Goal: Task Accomplishment & Management: Use online tool/utility

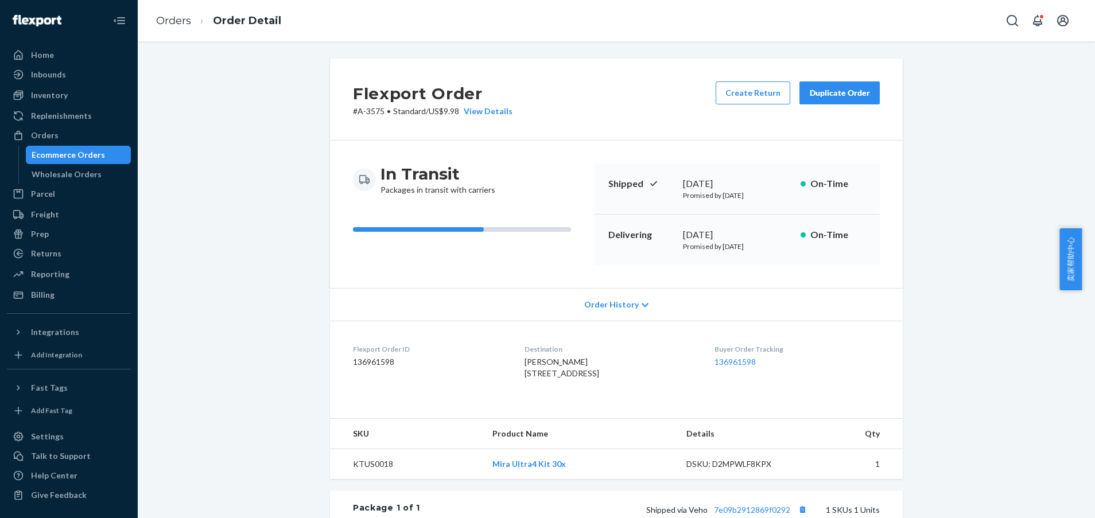
scroll to position [266, 0]
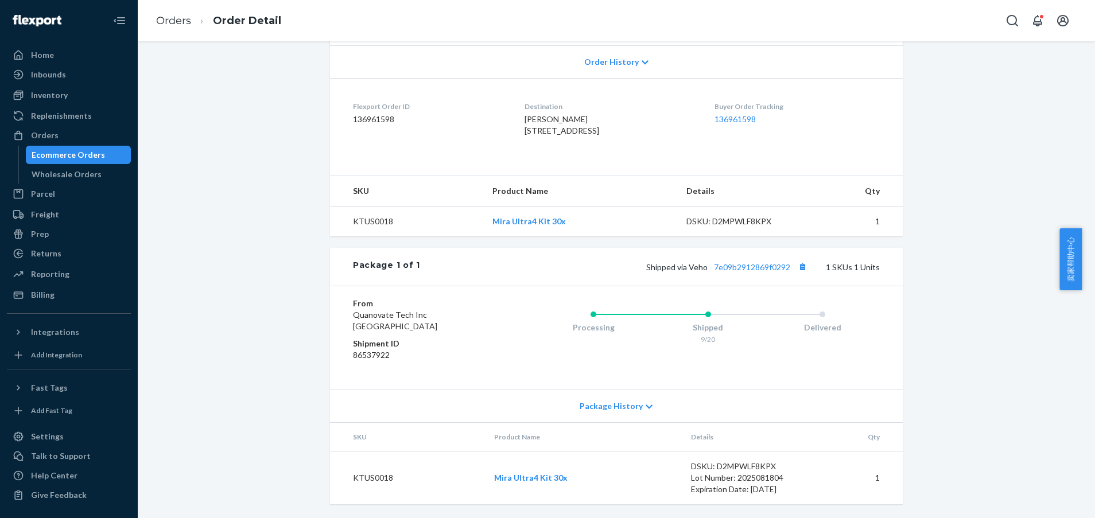
click at [1015, 187] on div "Flexport Order # A-3575 • Standard / US$9.98 View Details Create Return Duplica…" at bounding box center [616, 167] width 940 height 703
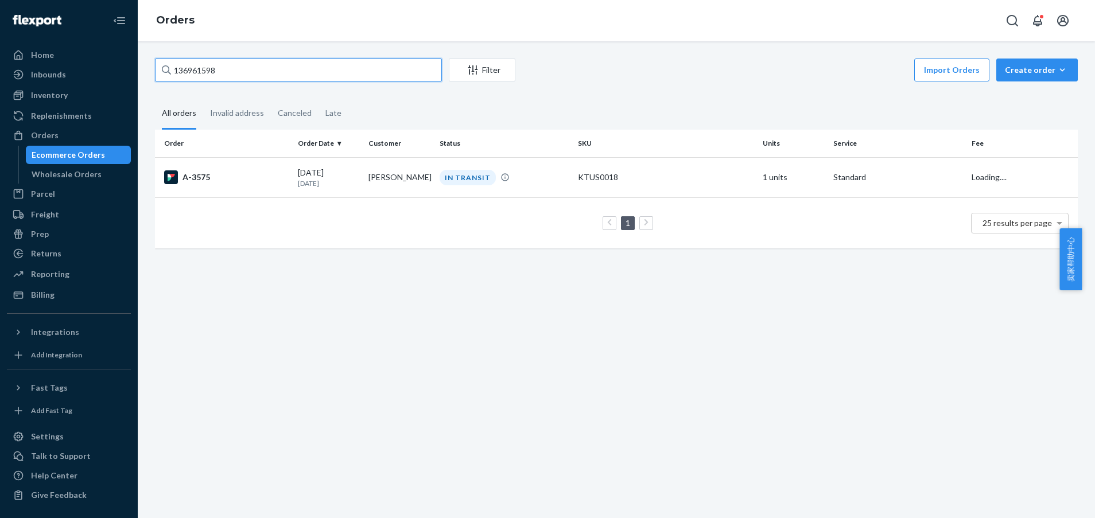
drag, startPoint x: 274, startPoint y: 72, endPoint x: 0, endPoint y: 59, distance: 274.7
click at [0, 59] on html "Home Inbounds Shipping Plans Problems Inventory Products Replenishments Orders …" at bounding box center [547, 259] width 1095 height 518
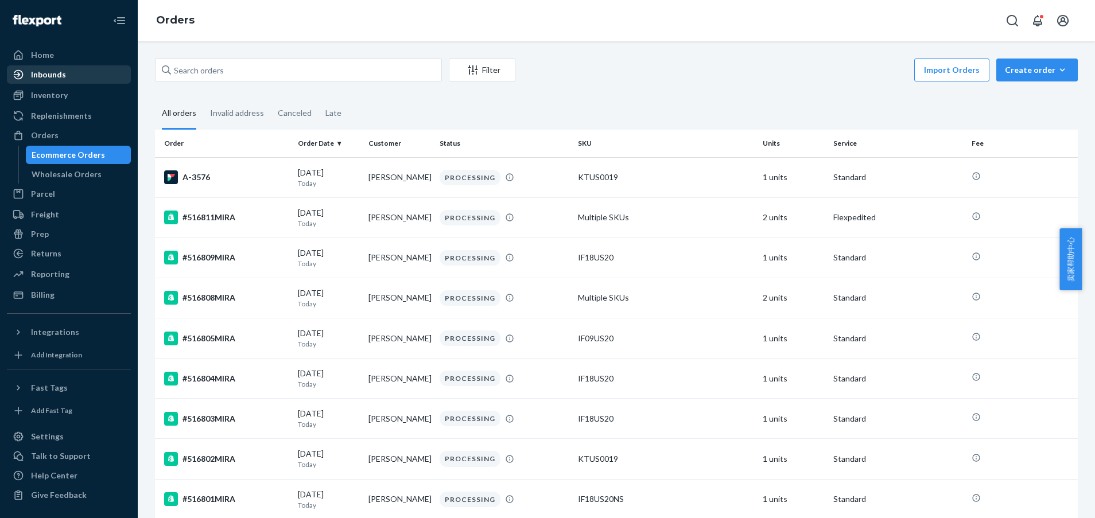
click at [37, 77] on div "Inbounds" at bounding box center [48, 74] width 35 height 11
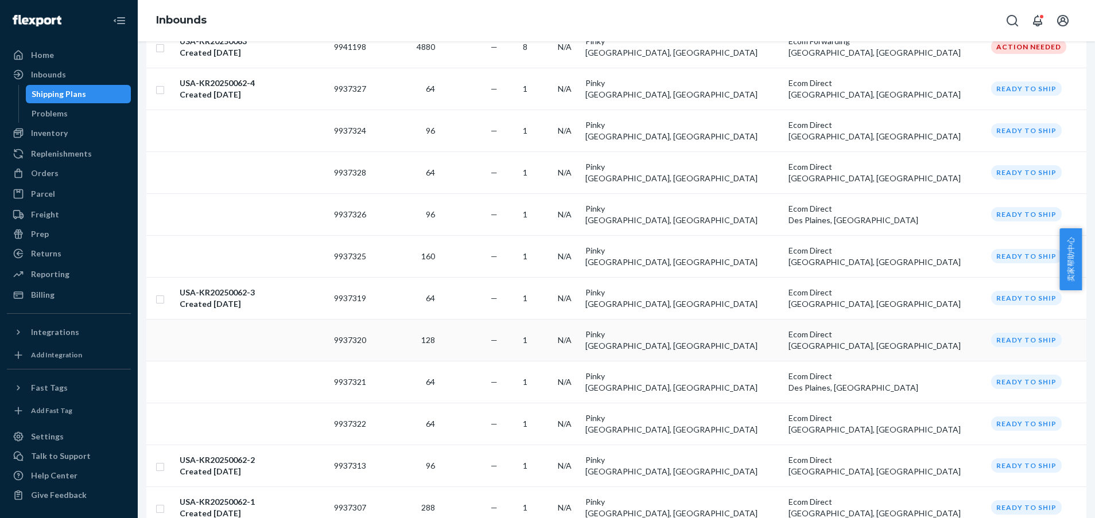
scroll to position [344, 0]
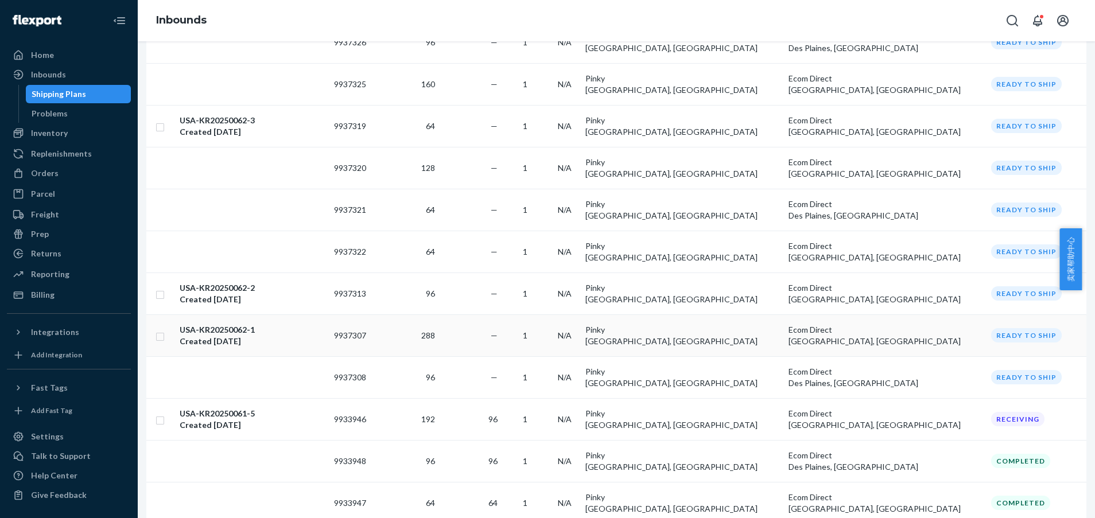
click at [318, 324] on div "USA-KR20250062-1 Created [DATE]" at bounding box center [252, 335] width 145 height 23
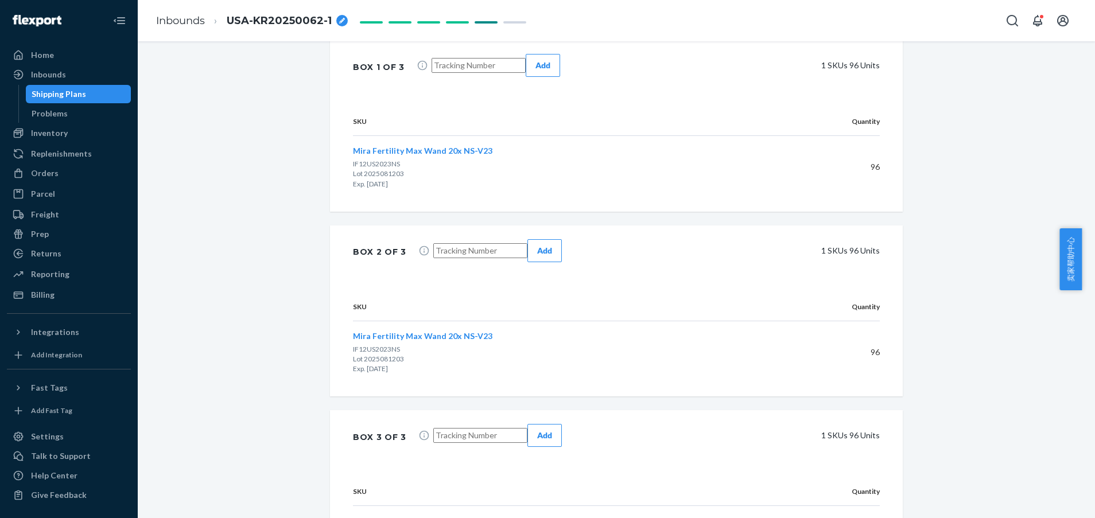
scroll to position [344, 0]
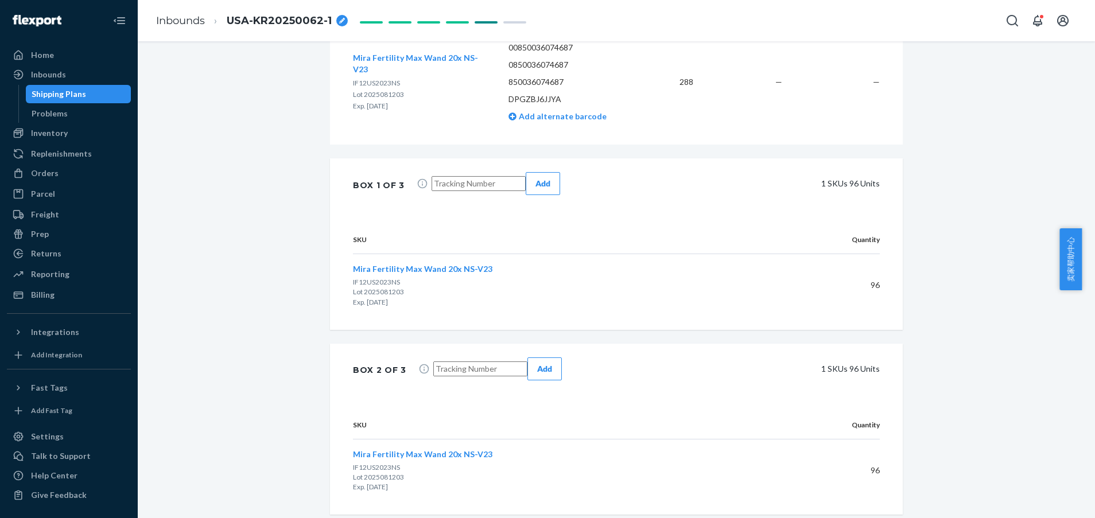
drag, startPoint x: 470, startPoint y: 191, endPoint x: 494, endPoint y: 265, distance: 77.3
click at [470, 191] on input "text" at bounding box center [479, 183] width 94 height 15
paste input "4143605314"
type input "4143605314"
click at [482, 362] on input "text" at bounding box center [480, 369] width 94 height 15
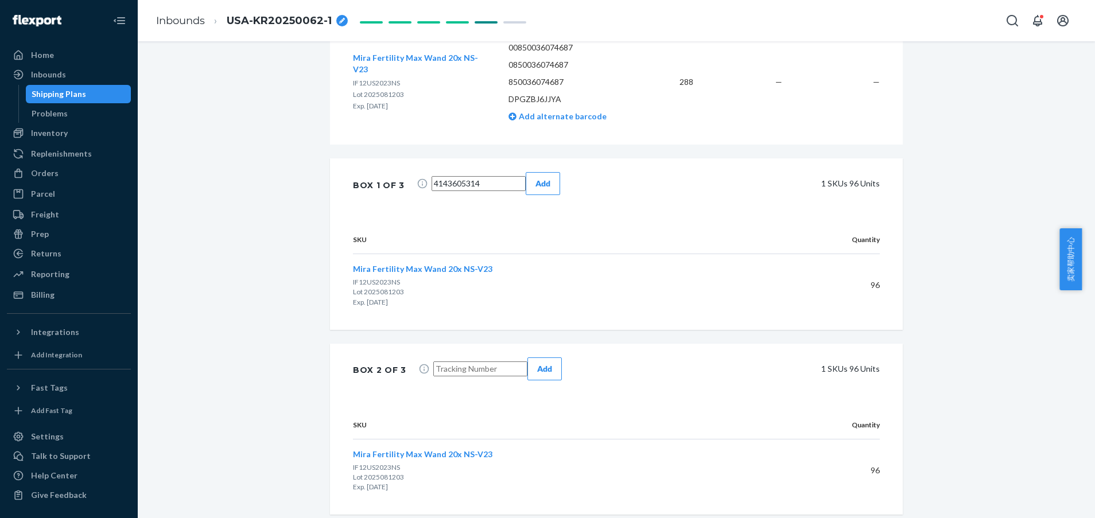
paste input "4143605314"
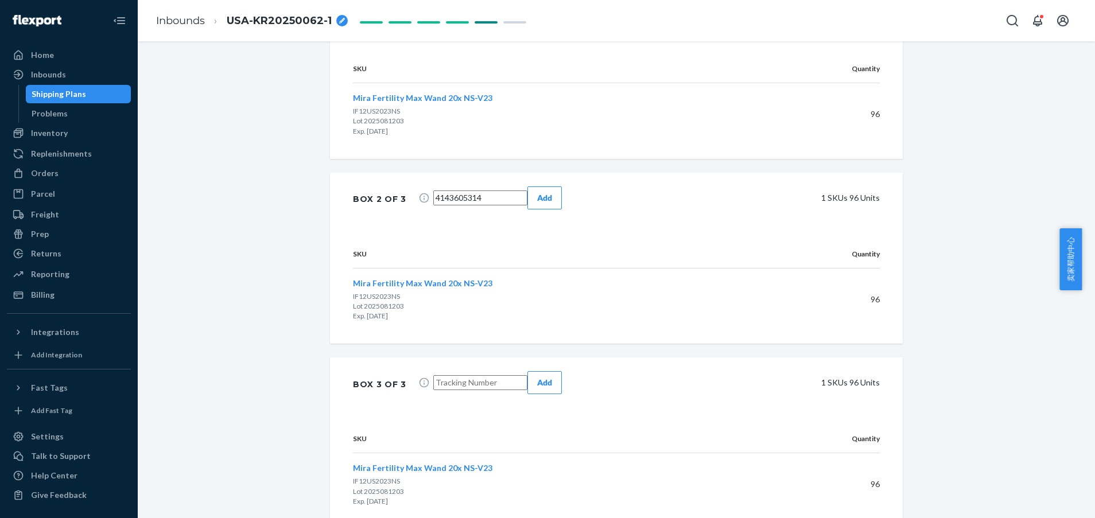
scroll to position [517, 0]
type input "4143605314"
click at [465, 374] on input "text" at bounding box center [480, 381] width 94 height 15
paste input "4143605314"
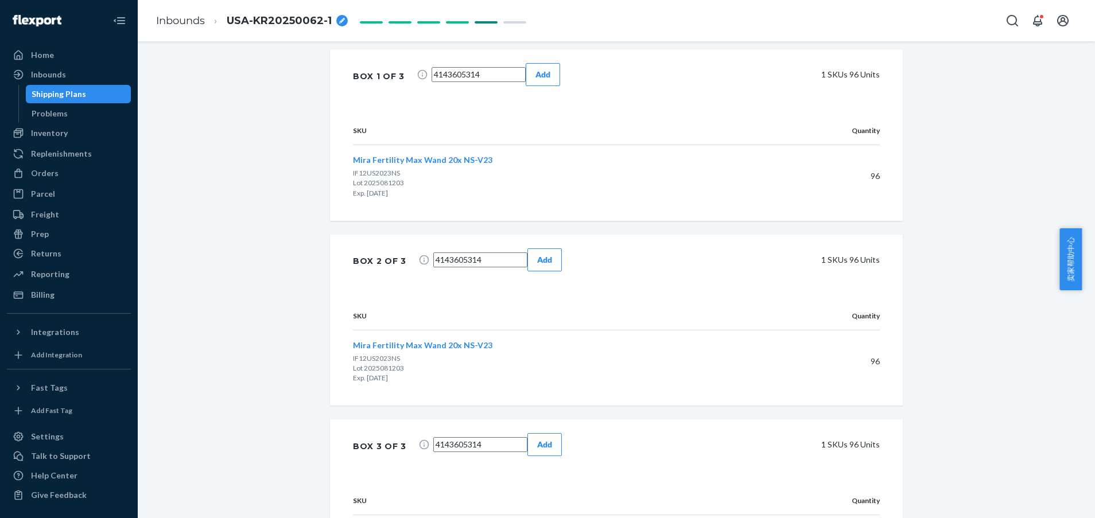
scroll to position [430, 0]
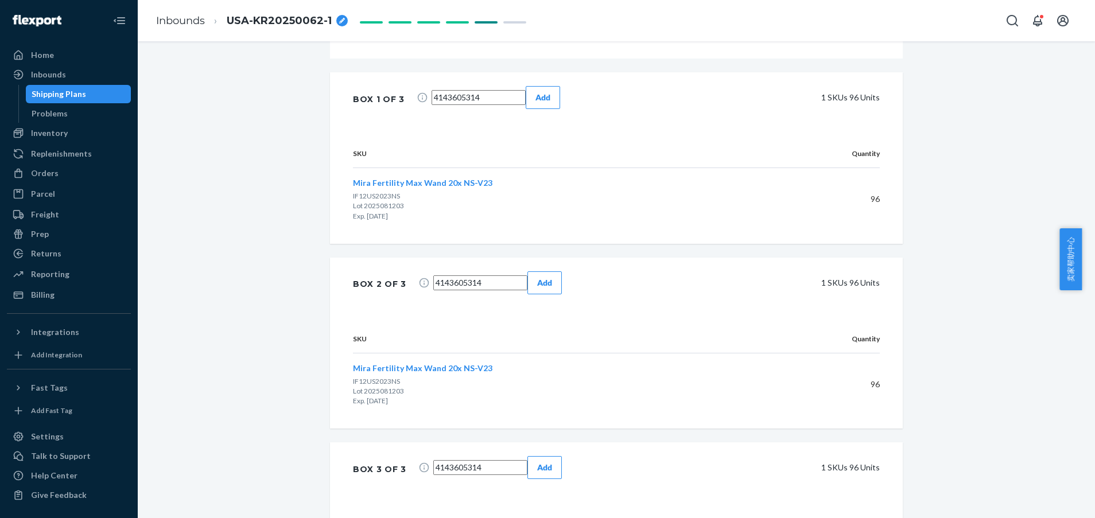
type input "4143605314"
click at [550, 103] on div "Add" at bounding box center [543, 97] width 15 height 11
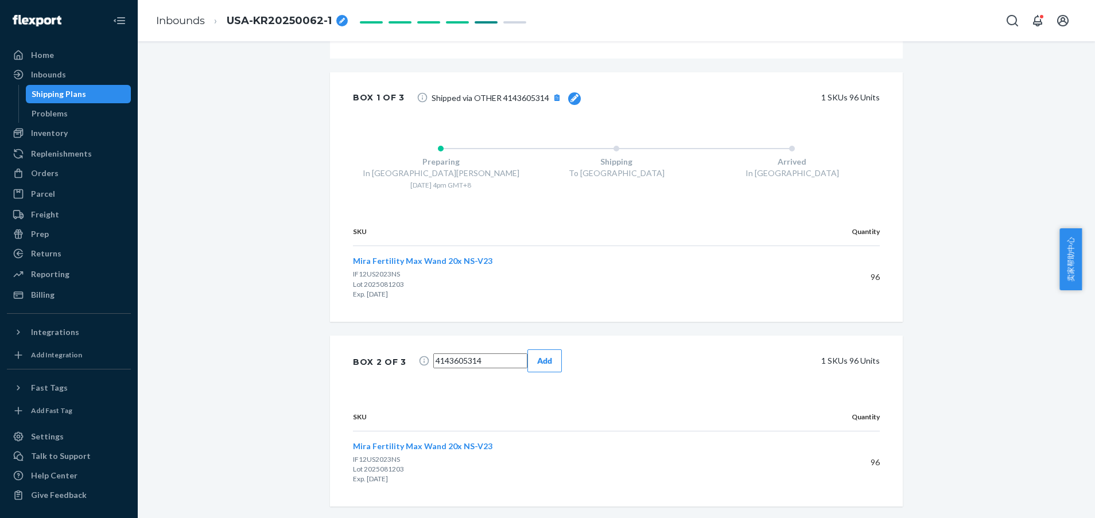
click at [562, 350] on button "Add" at bounding box center [544, 361] width 34 height 23
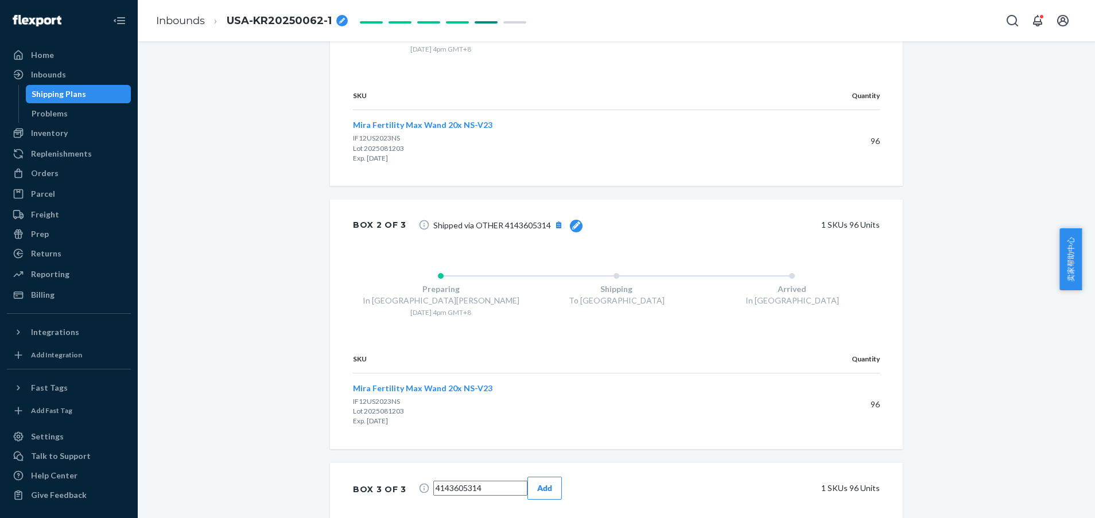
scroll to position [603, 0]
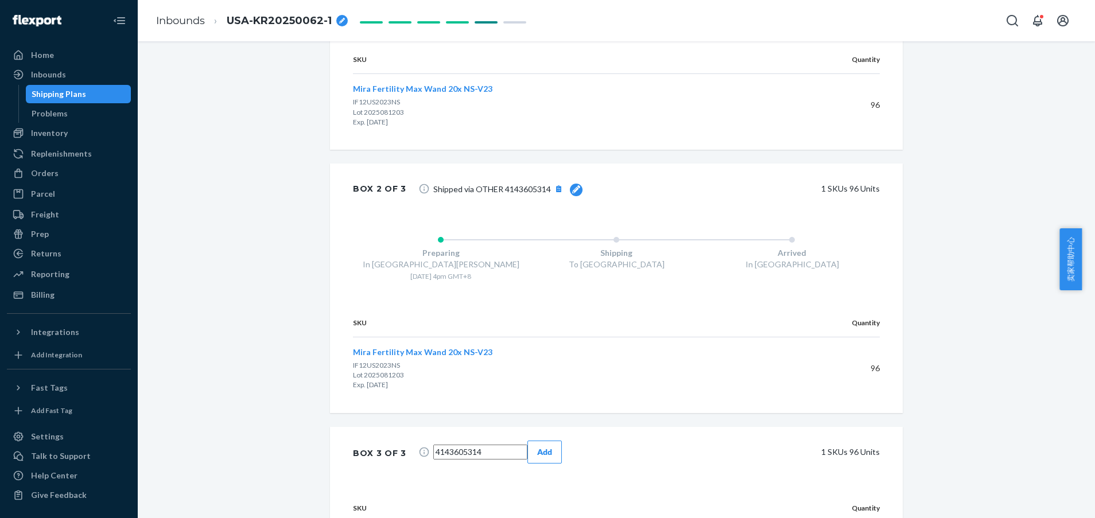
click at [552, 447] on div "Add" at bounding box center [544, 452] width 15 height 11
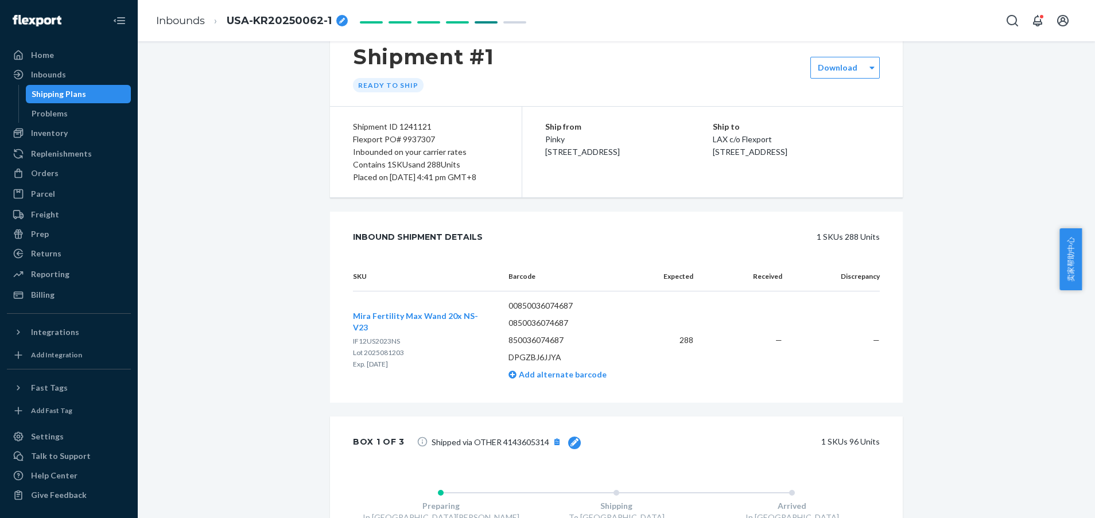
scroll to position [0, 0]
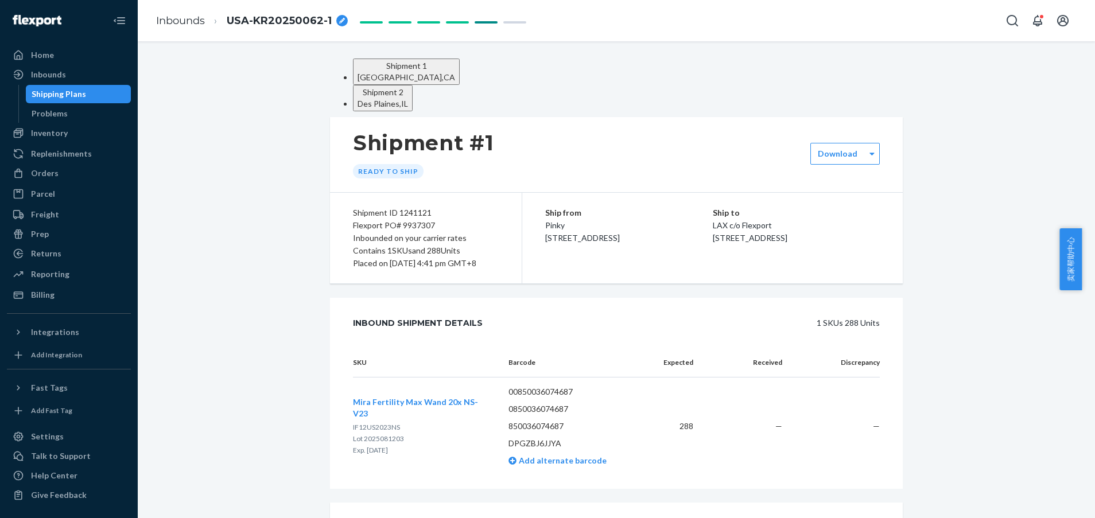
click at [408, 98] on div "Des Plaines , [GEOGRAPHIC_DATA]" at bounding box center [383, 103] width 51 height 11
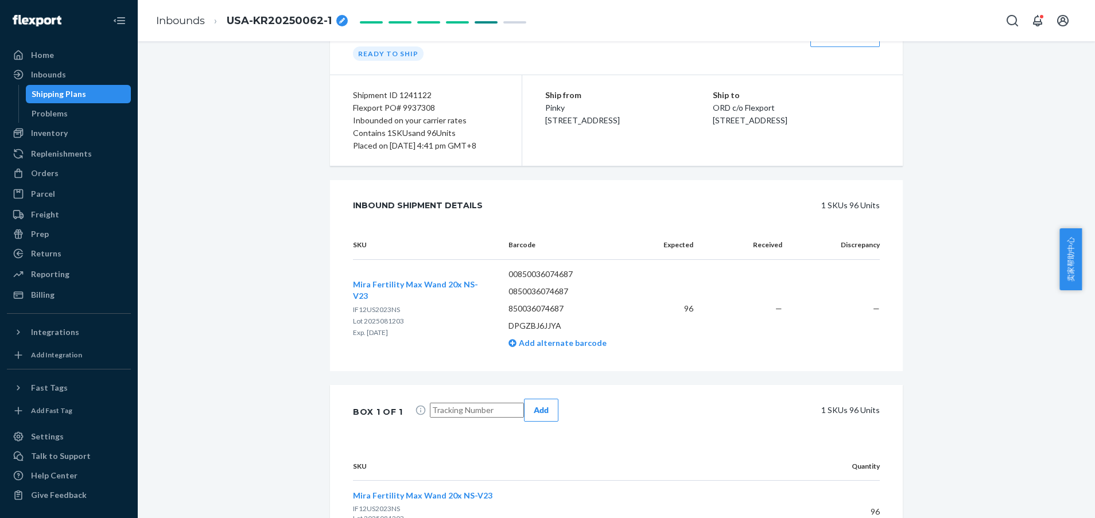
scroll to position [185, 0]
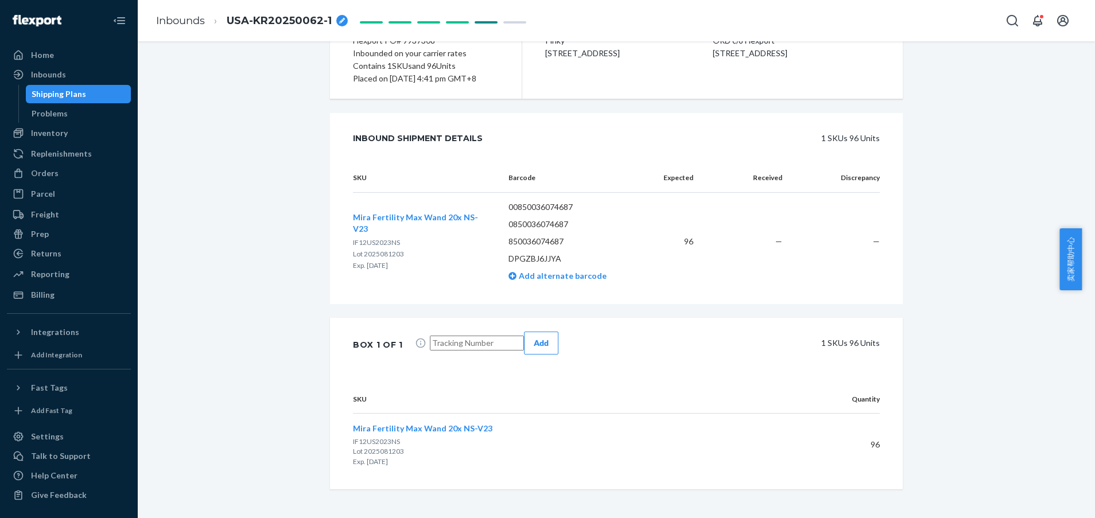
click at [454, 348] on input "text" at bounding box center [477, 343] width 94 height 15
paste input "4143620504"
type input "4143620504"
drag, startPoint x: 554, startPoint y: 391, endPoint x: 569, endPoint y: 363, distance: 31.3
click at [554, 391] on th "SKU" at bounding box center [563, 399] width 421 height 29
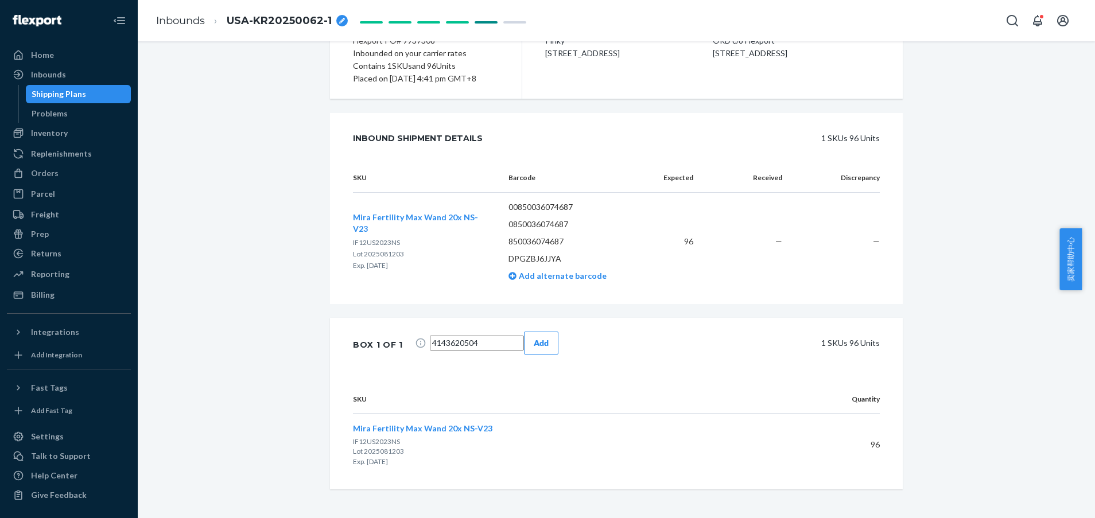
click at [549, 346] on div "Add" at bounding box center [541, 342] width 15 height 11
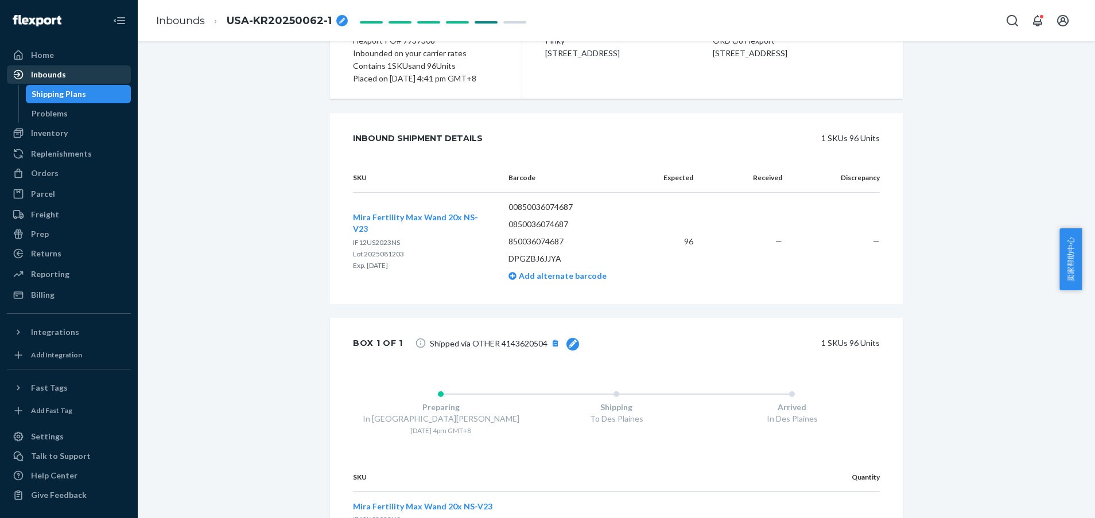
click at [37, 76] on div "Inbounds" at bounding box center [48, 74] width 35 height 11
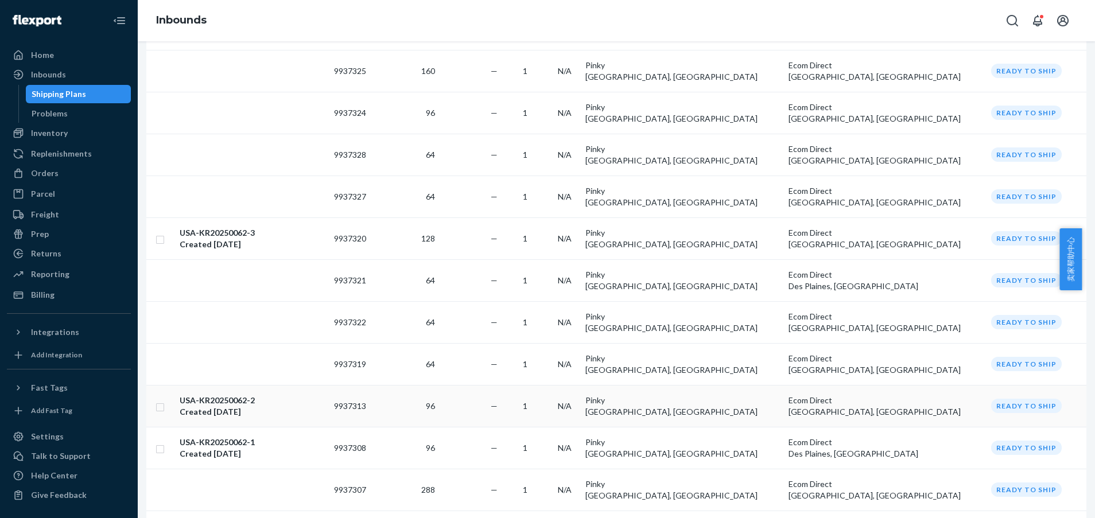
scroll to position [258, 0]
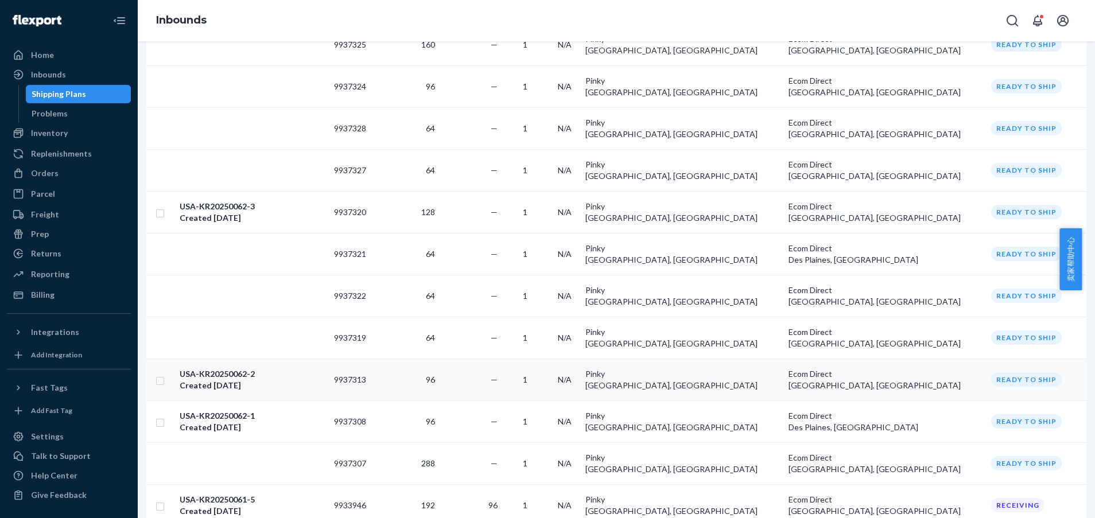
click at [325, 368] on div "USA-KR20250062-2 Created [DATE]" at bounding box center [252, 379] width 145 height 23
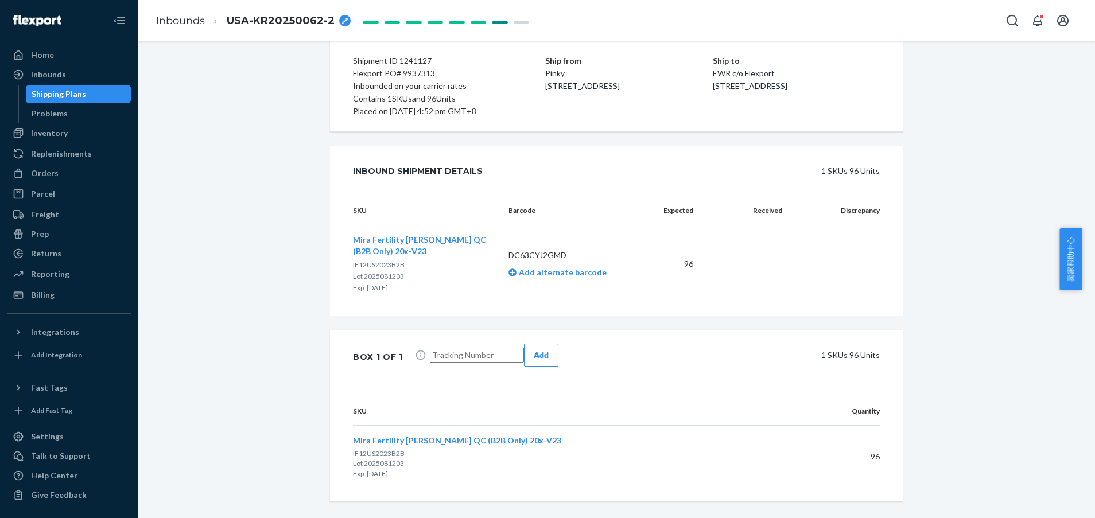
scroll to position [164, 0]
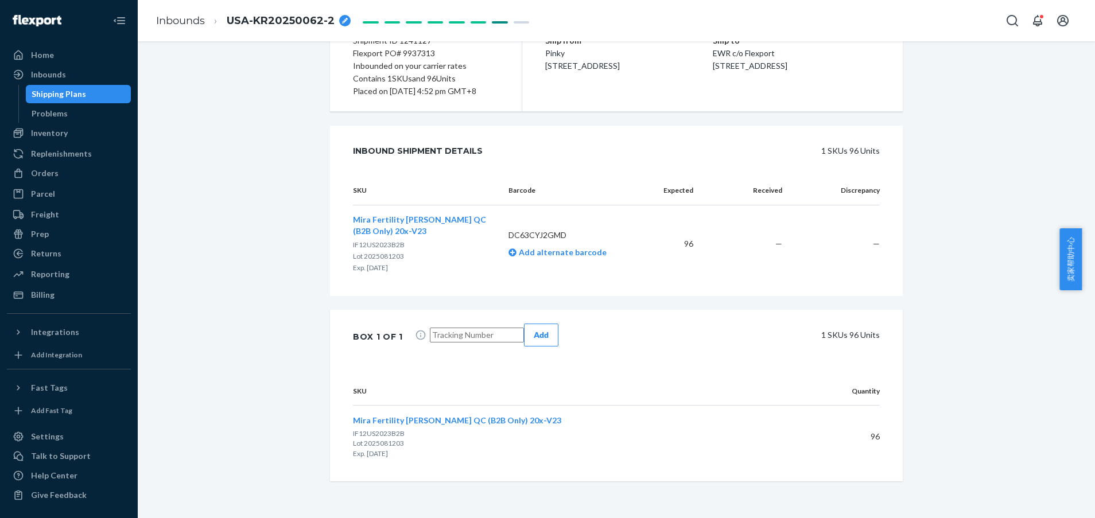
click at [472, 343] on input "text" at bounding box center [477, 335] width 94 height 15
paste input "4143602514"
type input "4143602514"
click at [672, 363] on div "Box 1 of 1 4143602514 Add 1 SKUs 96 Units" at bounding box center [616, 336] width 573 height 53
click at [549, 341] on div "Add" at bounding box center [541, 334] width 15 height 11
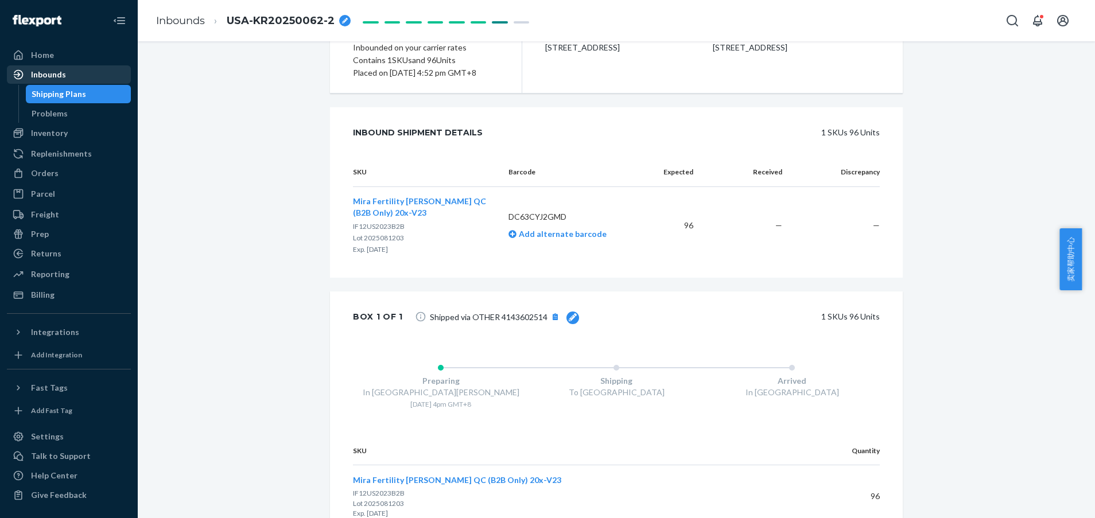
click at [59, 73] on div "Inbounds" at bounding box center [48, 74] width 35 height 11
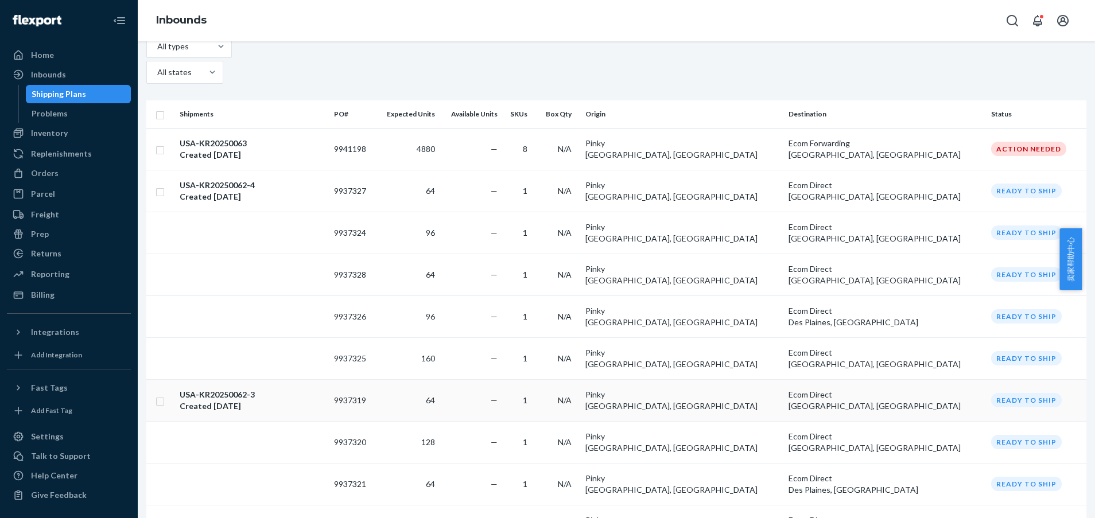
scroll to position [86, 0]
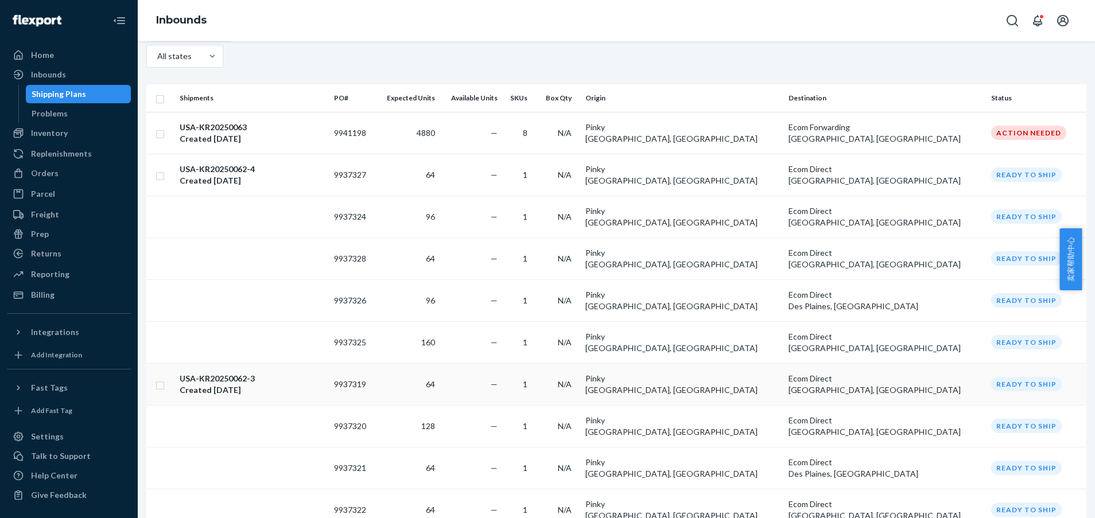
click at [296, 373] on div "USA-KR20250062-3 Created [DATE]" at bounding box center [252, 384] width 145 height 23
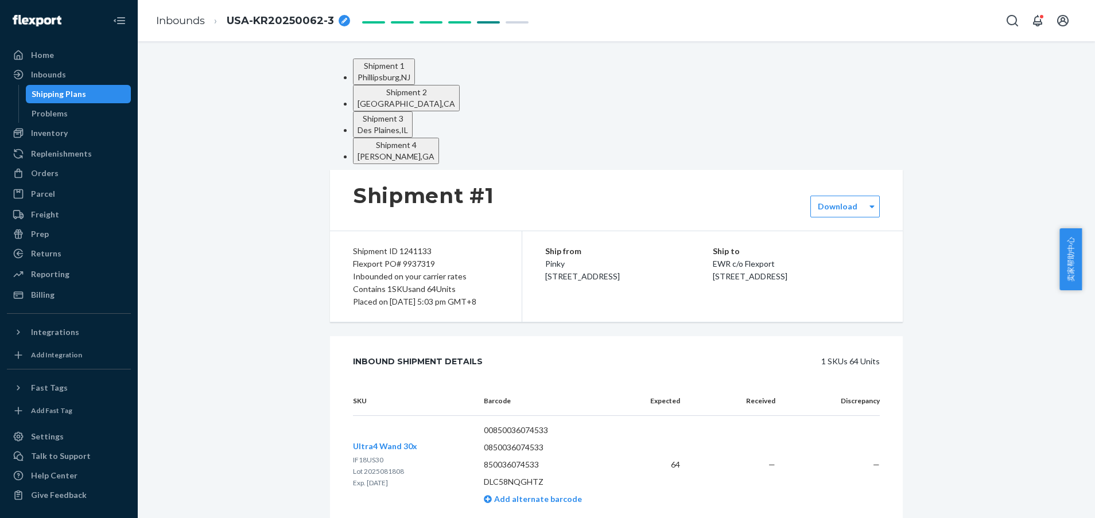
click at [455, 98] on div "[GEOGRAPHIC_DATA] , [GEOGRAPHIC_DATA]" at bounding box center [407, 103] width 98 height 11
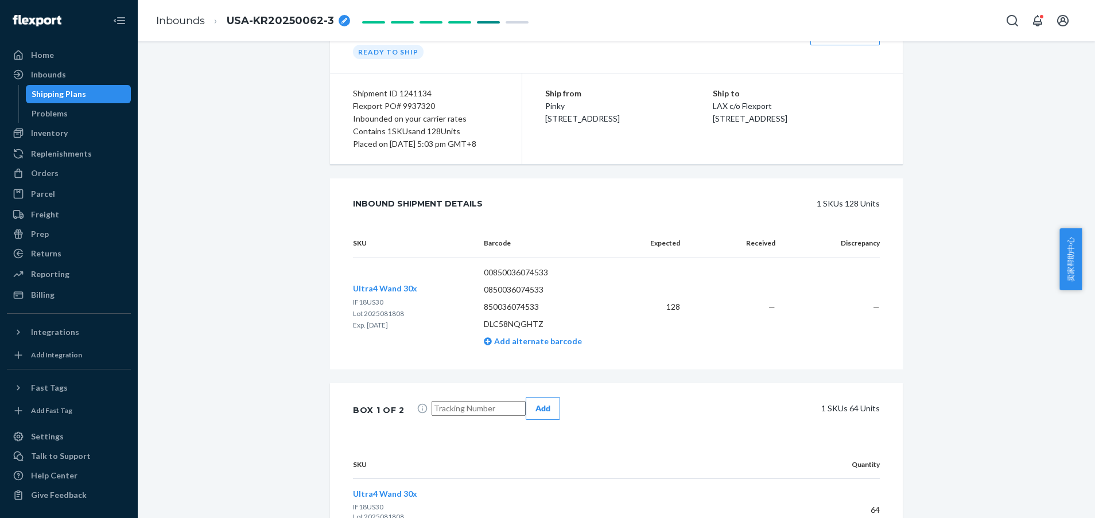
scroll to position [356, 0]
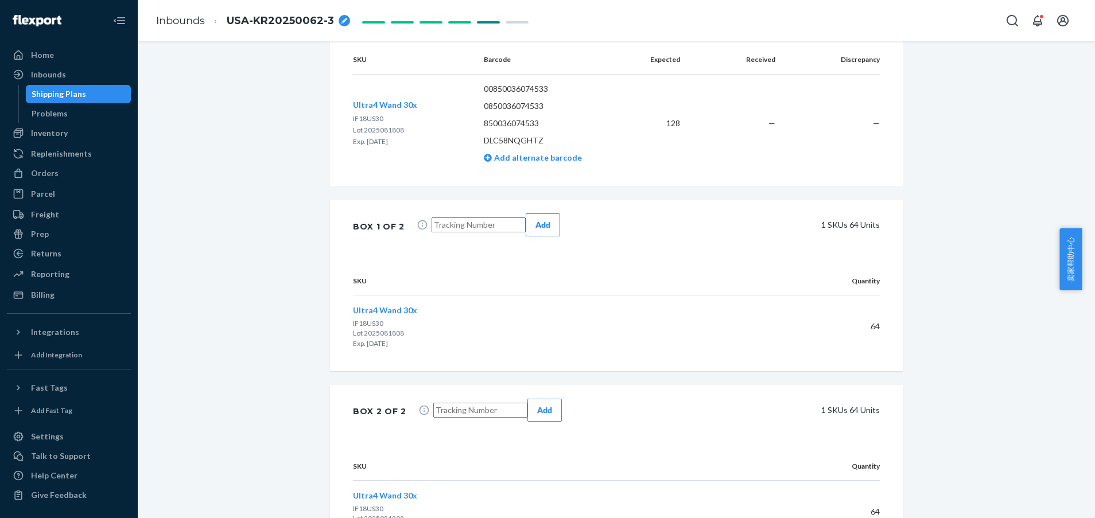
click at [466, 218] on input "text" at bounding box center [479, 225] width 94 height 15
paste input "7476991314"
type input "7476991314"
click at [476, 403] on input "text" at bounding box center [480, 410] width 94 height 15
paste input "7476991314"
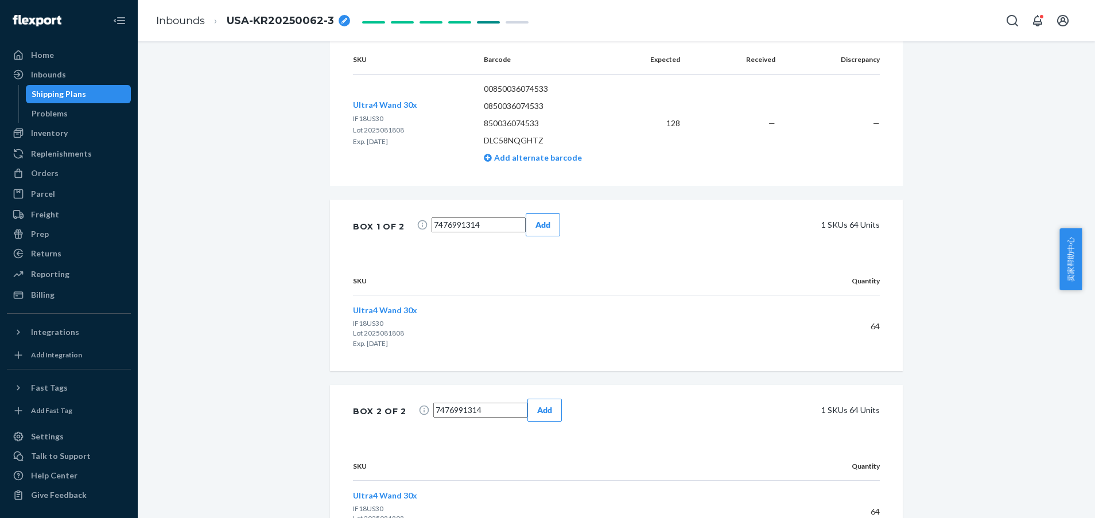
type input "7476991314"
click at [550, 219] on div "Add" at bounding box center [543, 224] width 15 height 11
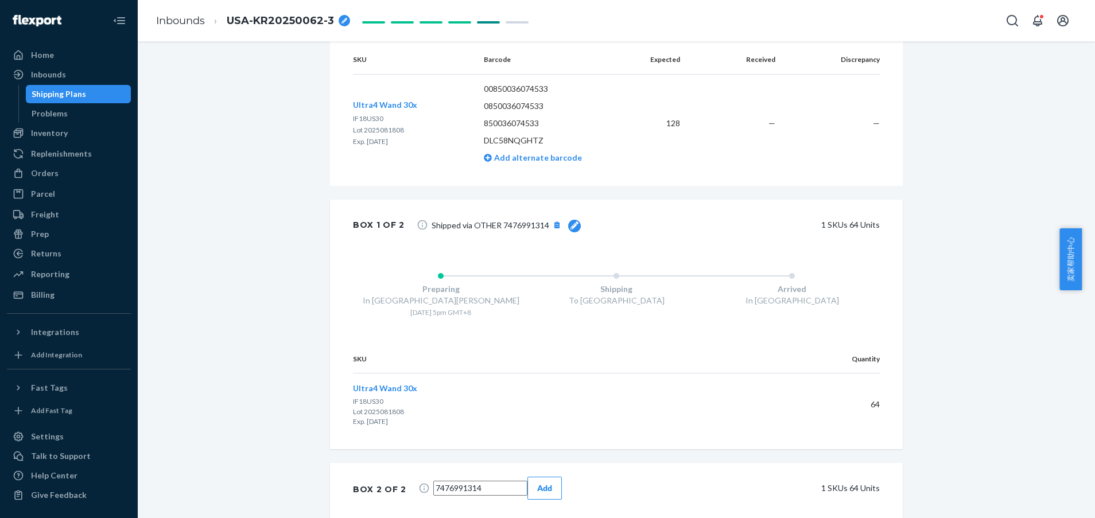
click at [552, 483] on div "Add" at bounding box center [544, 488] width 15 height 11
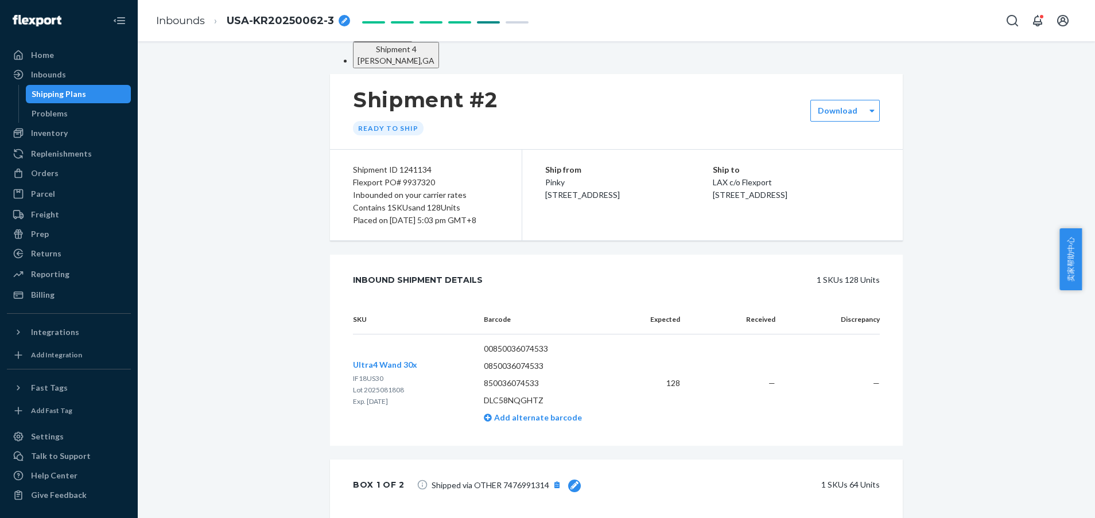
scroll to position [0, 0]
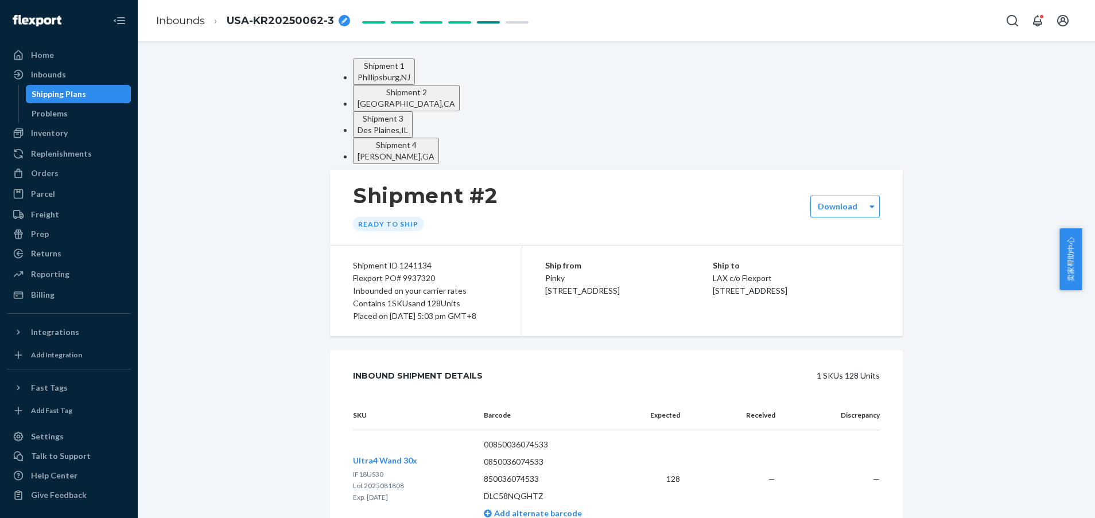
click at [415, 85] on button "Shipment 1 [GEOGRAPHIC_DATA] , [GEOGRAPHIC_DATA]" at bounding box center [384, 72] width 62 height 26
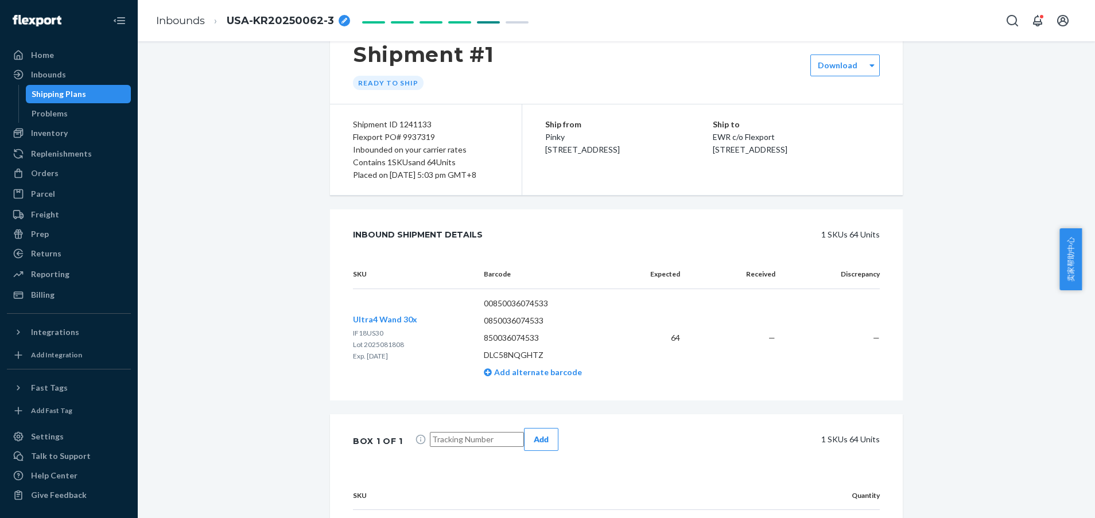
scroll to position [185, 0]
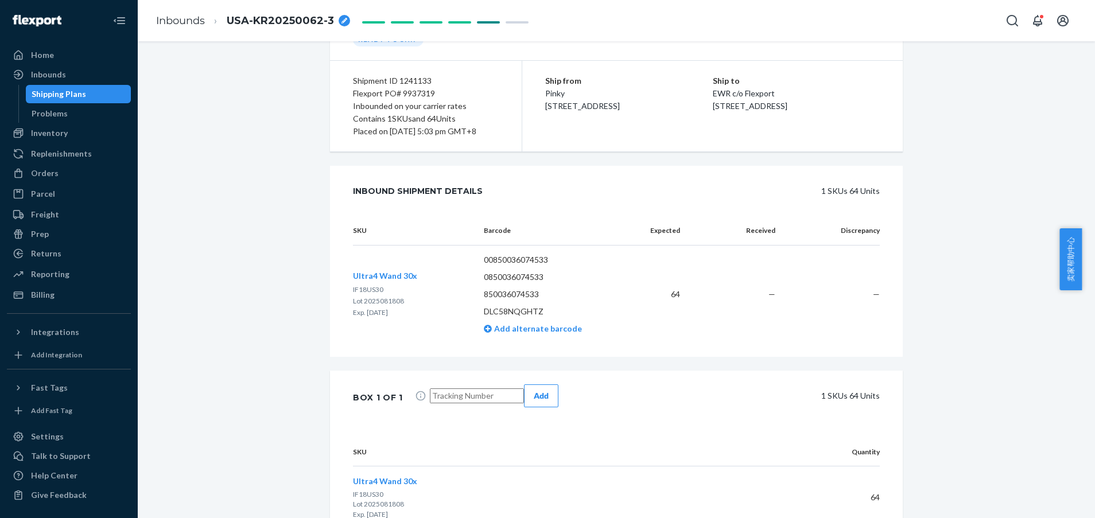
click at [482, 389] on input "text" at bounding box center [477, 396] width 94 height 15
paste input "4143602514"
click at [549, 390] on div "Add" at bounding box center [541, 395] width 15 height 11
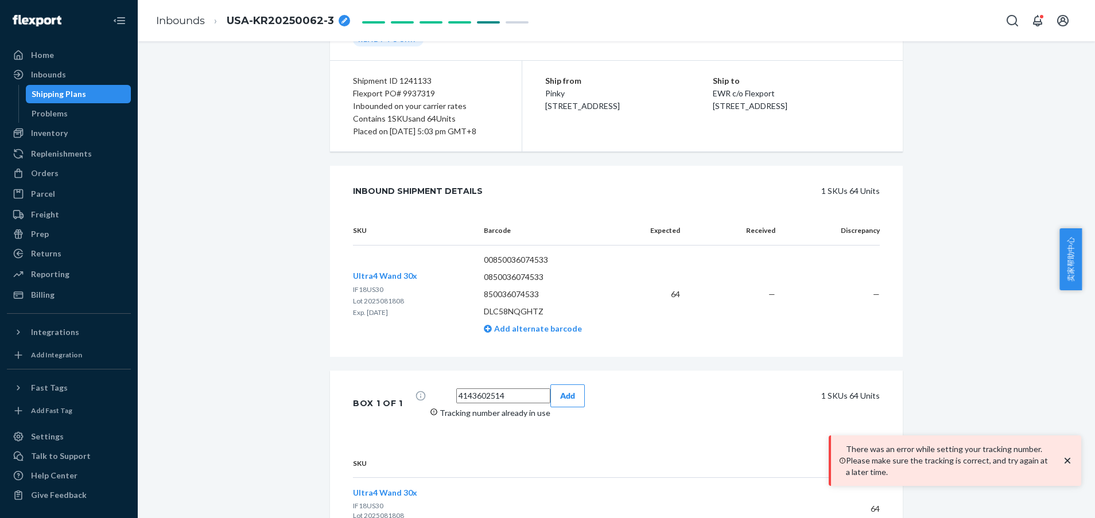
click at [482, 389] on input "4143602514" at bounding box center [503, 396] width 94 height 15
type input "4143602514."
click at [560, 390] on div "Add" at bounding box center [567, 395] width 15 height 11
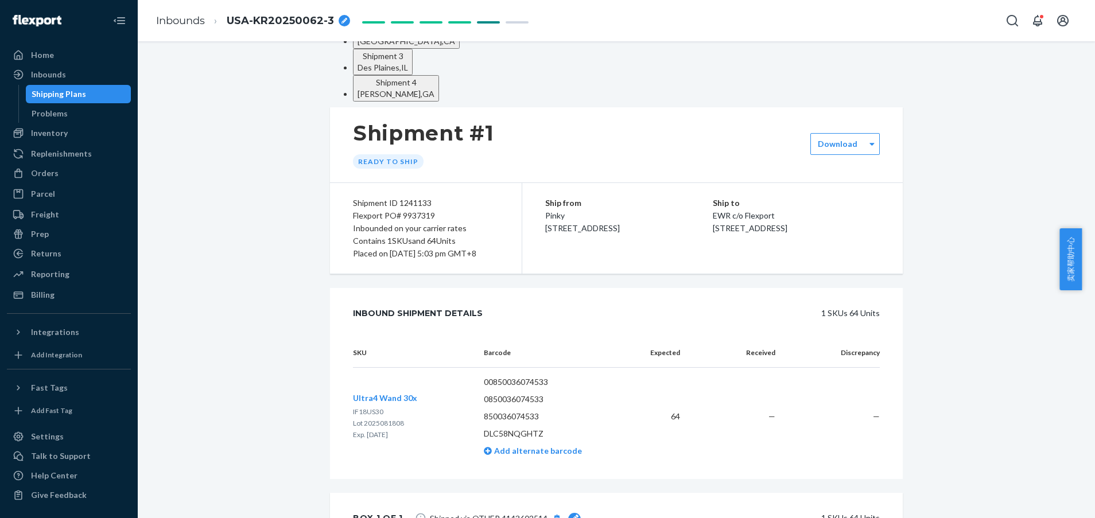
scroll to position [0, 0]
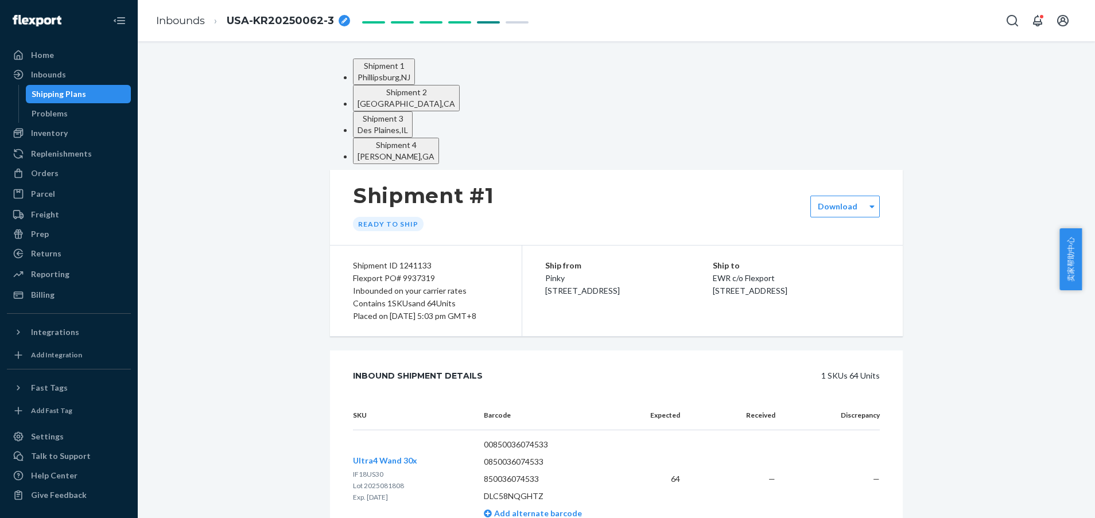
click at [404, 114] on span "Shipment 3" at bounding box center [383, 119] width 41 height 10
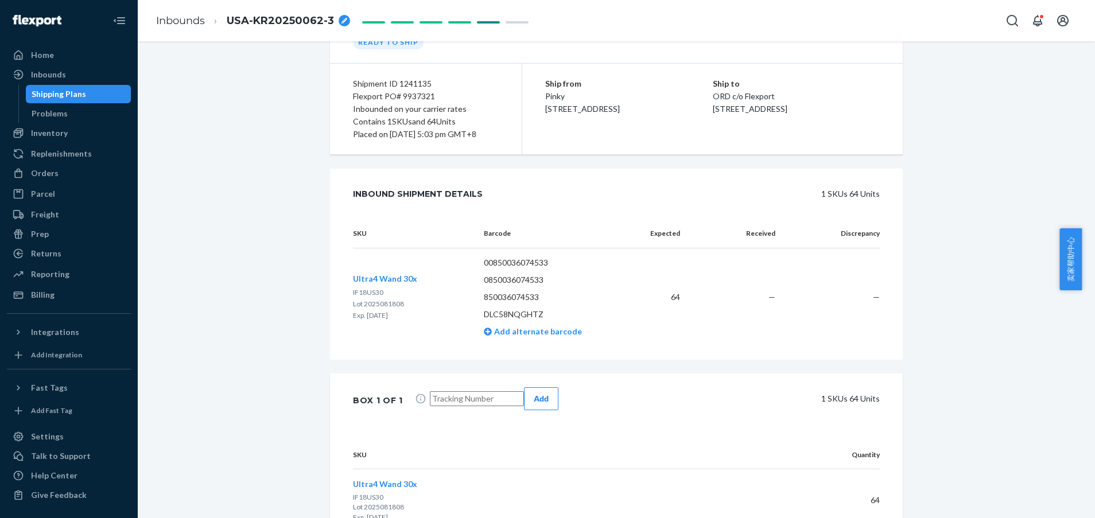
scroll to position [185, 0]
click at [498, 389] on input "text" at bounding box center [477, 396] width 94 height 15
paste input "4143620504"
click at [549, 390] on div "Add" at bounding box center [541, 395] width 15 height 11
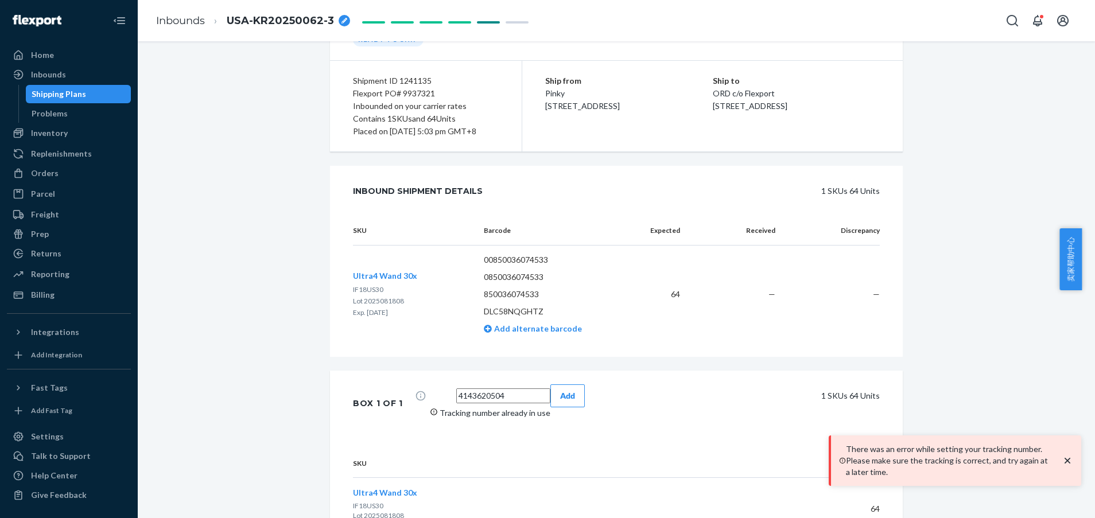
click at [501, 389] on input "4143620504" at bounding box center [503, 396] width 94 height 15
type input "4143620504."
click at [576, 385] on button "Add" at bounding box center [567, 396] width 34 height 23
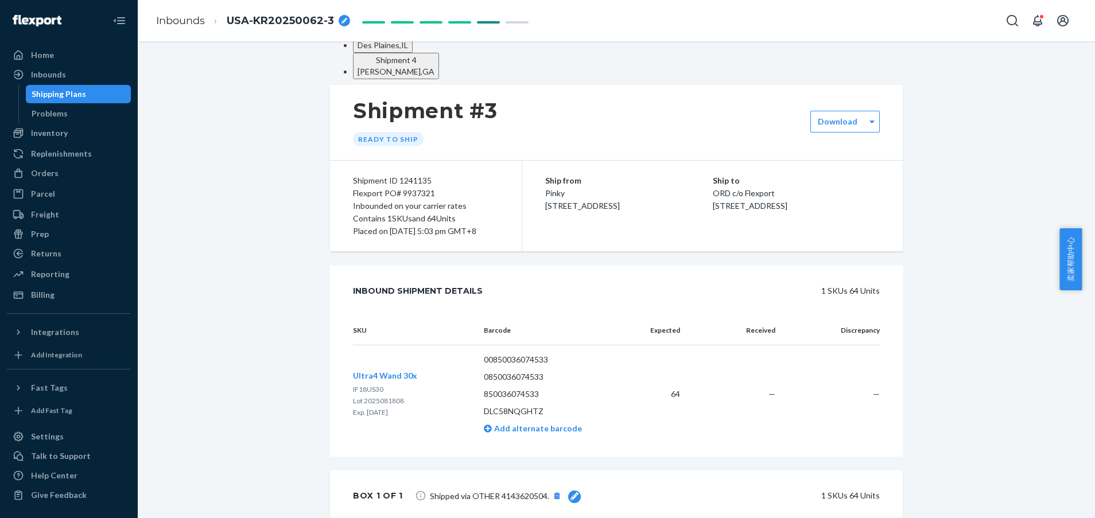
scroll to position [0, 0]
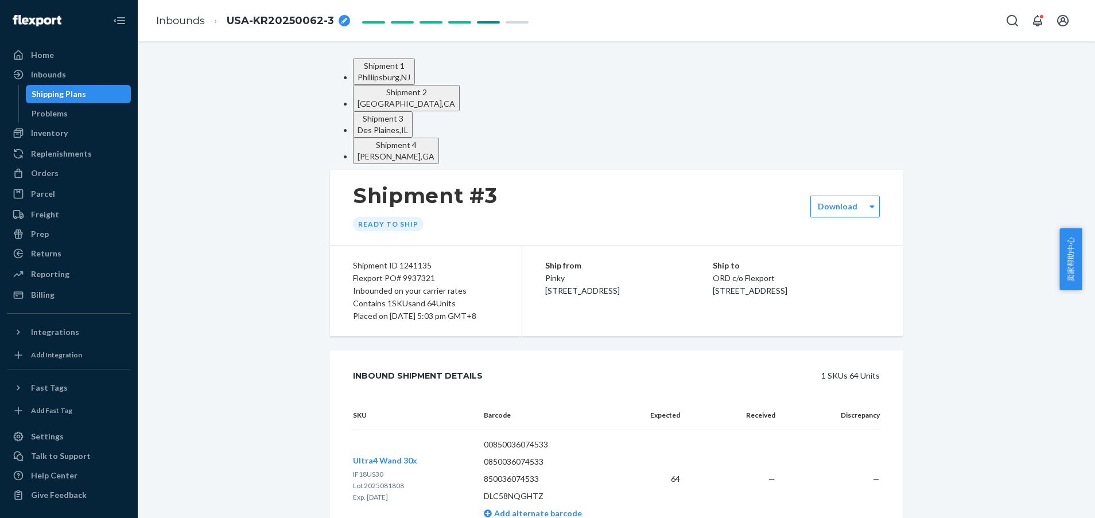
click at [434, 151] on div "[GEOGRAPHIC_DATA] , [GEOGRAPHIC_DATA]" at bounding box center [396, 156] width 77 height 11
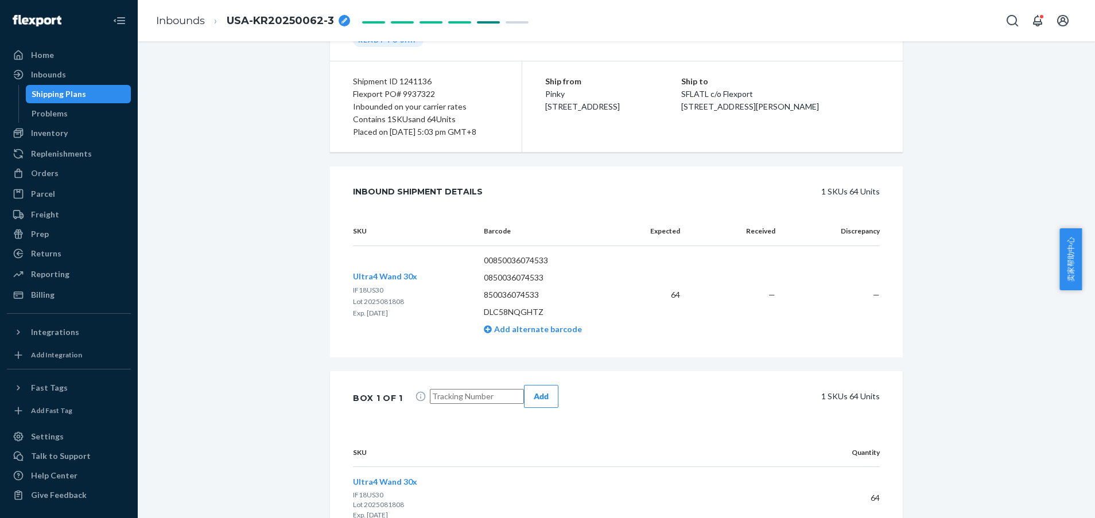
scroll to position [185, 0]
click at [491, 389] on input "text" at bounding box center [477, 396] width 94 height 15
paste input "7510941686"
type input "7510941686"
click at [549, 390] on div "Add" at bounding box center [541, 395] width 15 height 11
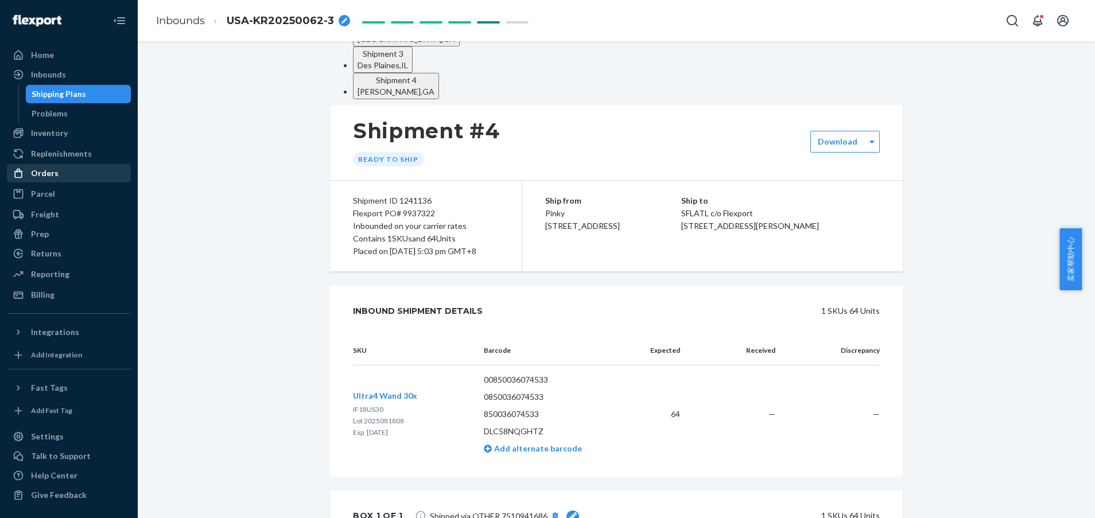
scroll to position [0, 0]
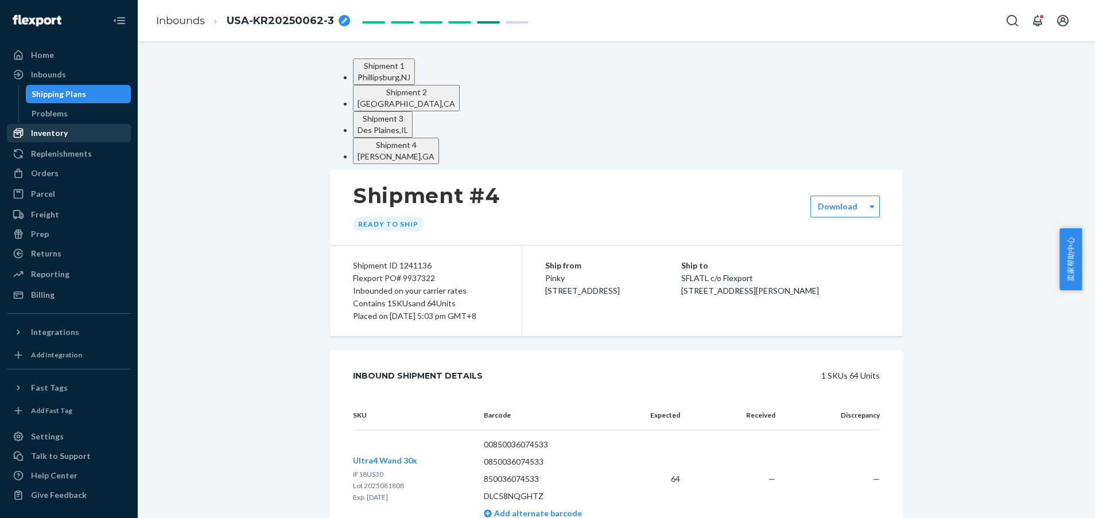
drag, startPoint x: 52, startPoint y: 75, endPoint x: 129, endPoint y: 136, distance: 98.5
click at [52, 75] on div "Inbounds" at bounding box center [48, 74] width 35 height 11
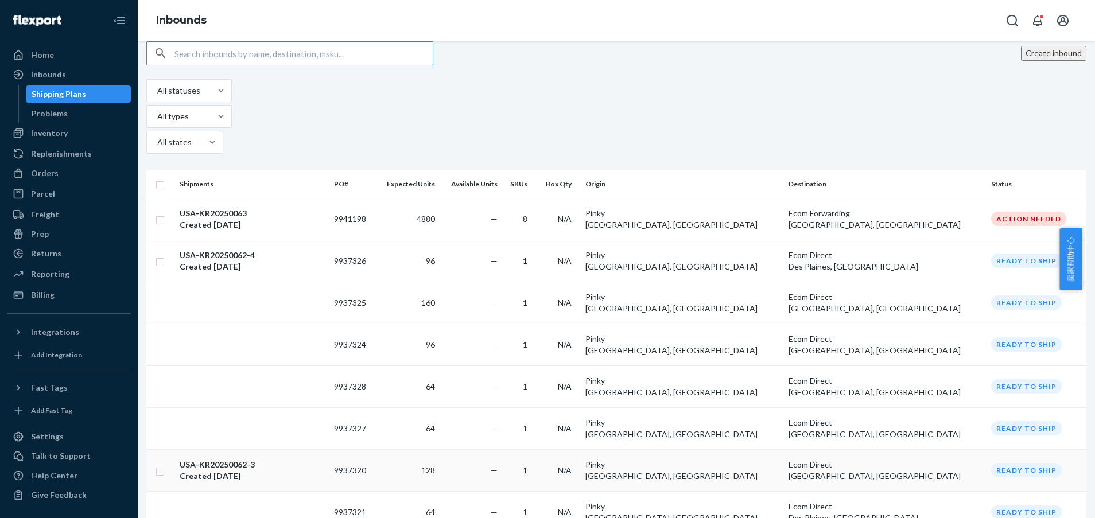
click at [308, 459] on div "USA-KR20250062-3 Created [DATE]" at bounding box center [252, 470] width 145 height 23
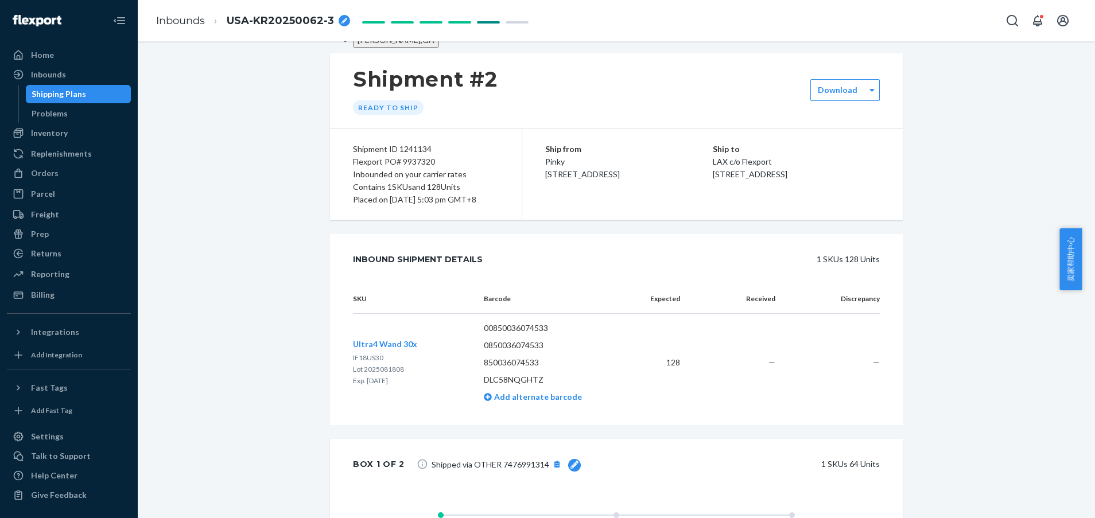
scroll to position [82, 0]
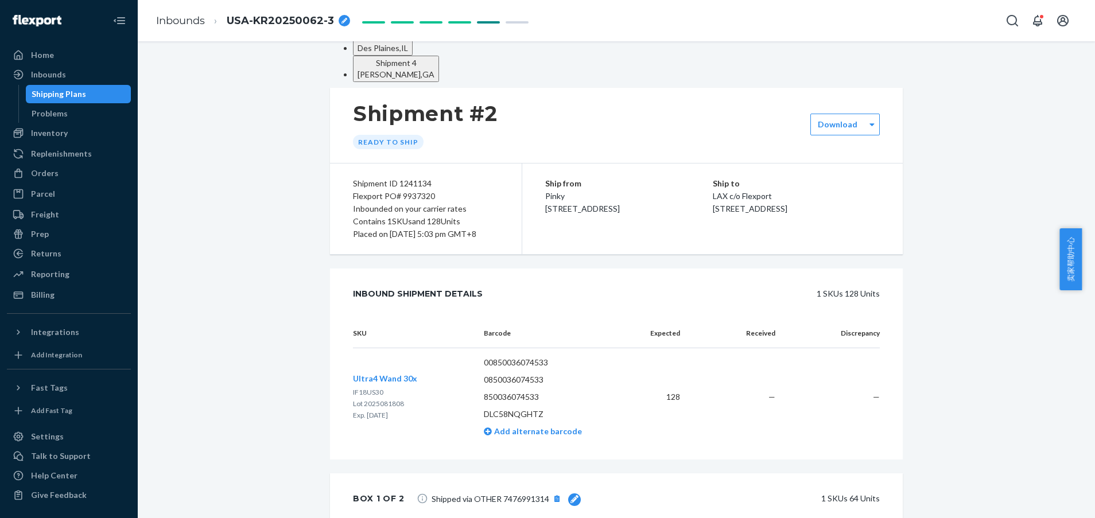
drag, startPoint x: 60, startPoint y: 77, endPoint x: 366, endPoint y: 297, distance: 376.7
click at [60, 77] on div "Inbounds" at bounding box center [48, 74] width 35 height 11
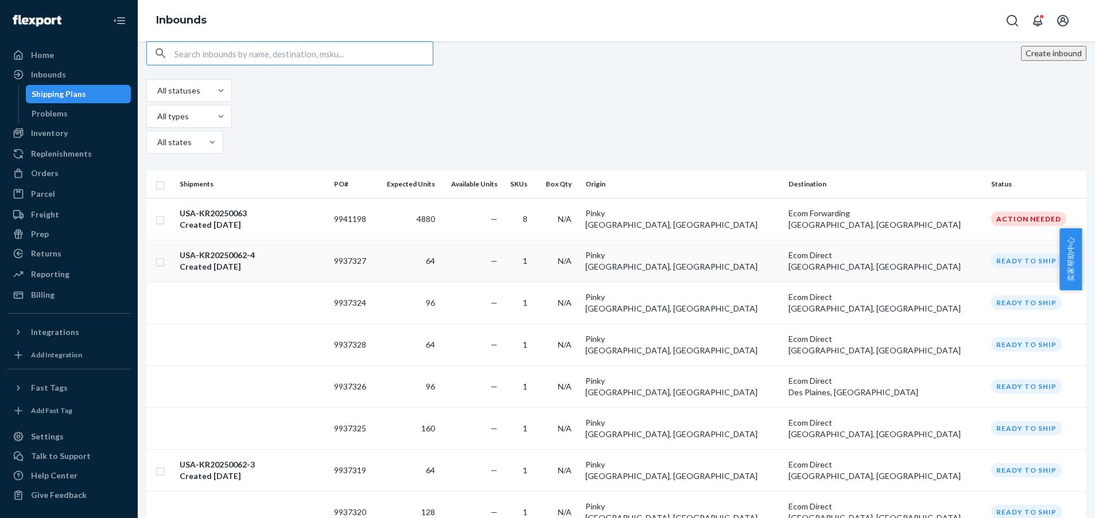
click at [289, 250] on div "USA-KR20250062-4 Created [DATE]" at bounding box center [252, 261] width 145 height 23
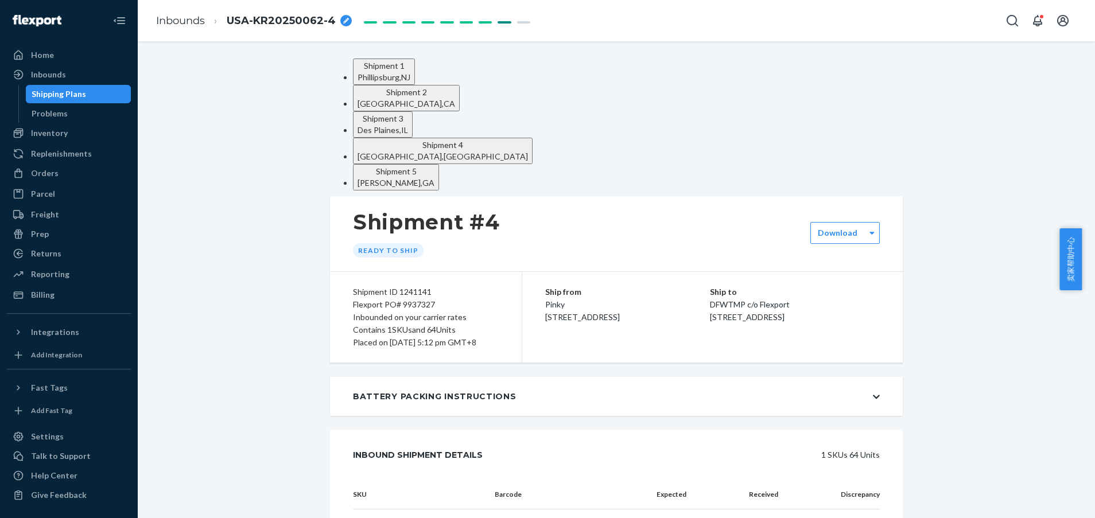
click at [381, 83] on div "[GEOGRAPHIC_DATA] , [GEOGRAPHIC_DATA]" at bounding box center [384, 77] width 53 height 11
click at [427, 87] on span "Shipment 2" at bounding box center [406, 92] width 41 height 10
click at [455, 98] on div "[GEOGRAPHIC_DATA] , [GEOGRAPHIC_DATA]" at bounding box center [407, 103] width 98 height 11
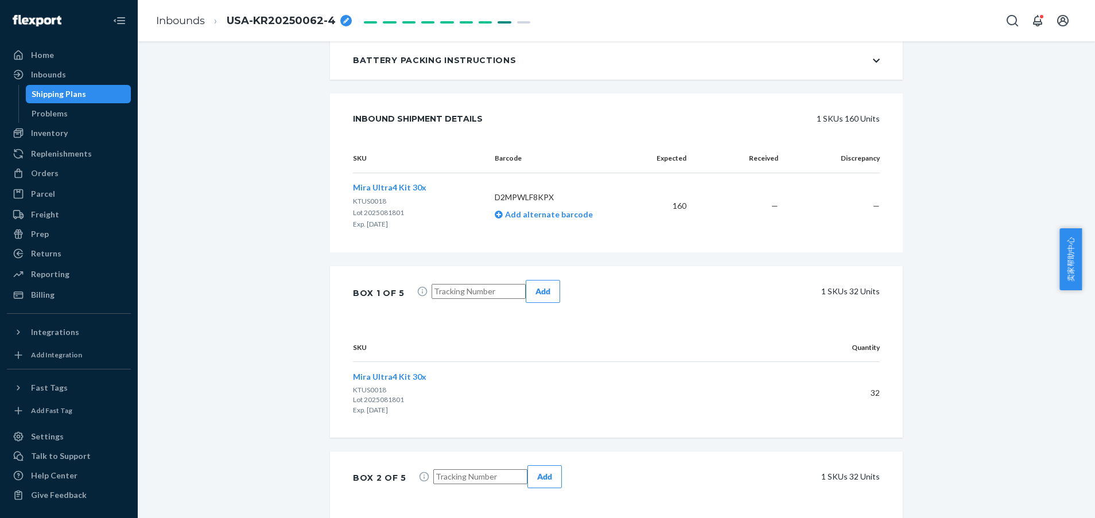
scroll to position [258, 0]
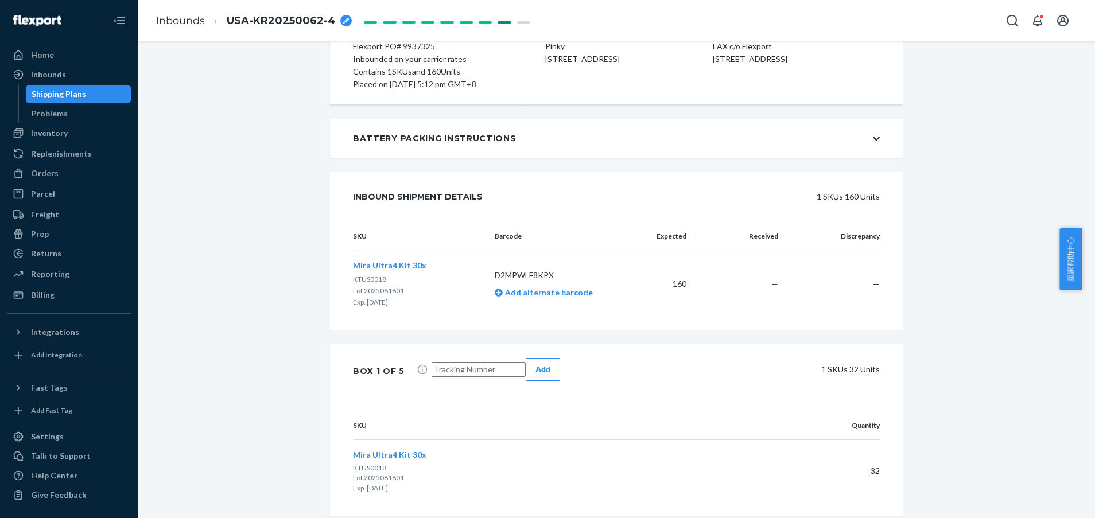
click at [452, 362] on input "text" at bounding box center [479, 369] width 94 height 15
paste input "7510925936"
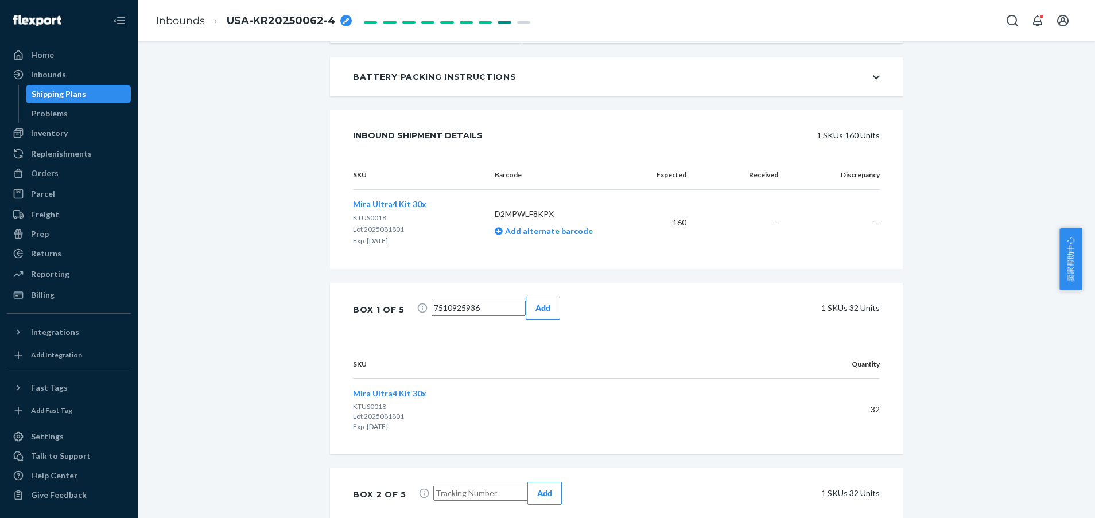
scroll to position [344, 0]
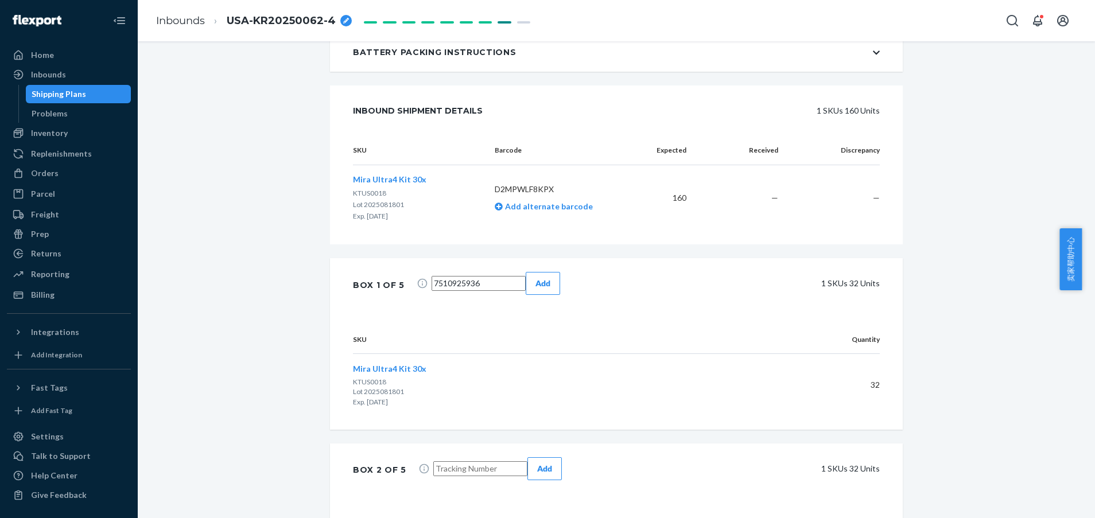
type input "7510925936"
click at [451, 461] on input "text" at bounding box center [480, 468] width 94 height 15
paste input "7510925936"
type input "7510925936"
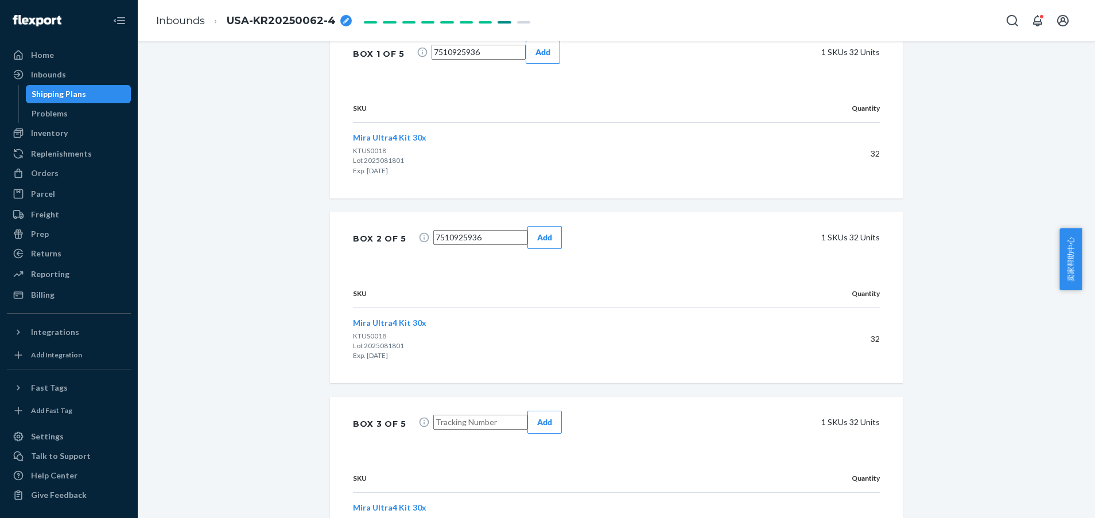
scroll to position [603, 0]
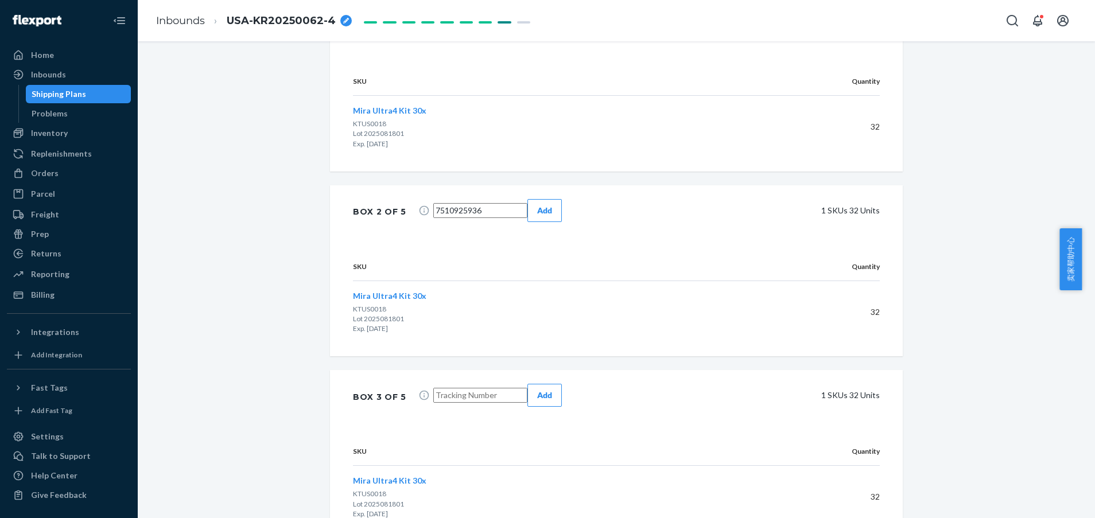
click at [461, 388] on input "text" at bounding box center [480, 395] width 94 height 15
paste input "8607804612"
type input "8607804612"
paste input "8607804612"
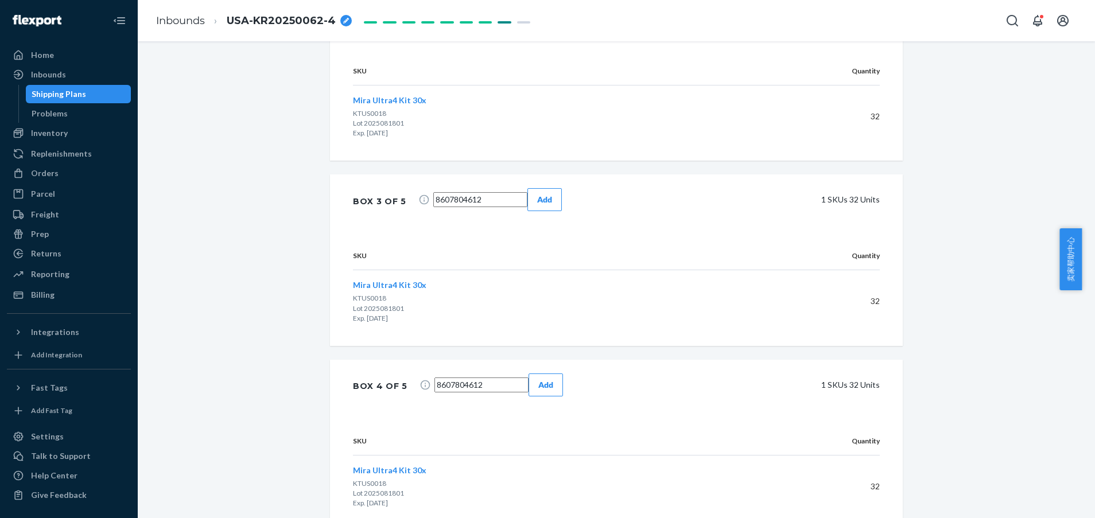
scroll to position [861, 0]
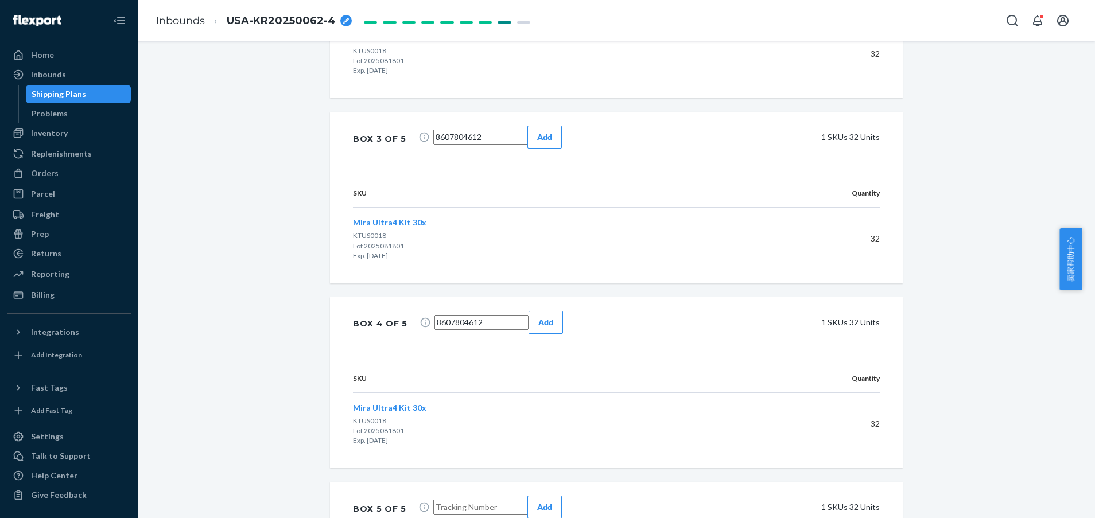
type input "8607804612"
click at [462, 500] on input "text" at bounding box center [480, 507] width 94 height 15
paste input "8607804612"
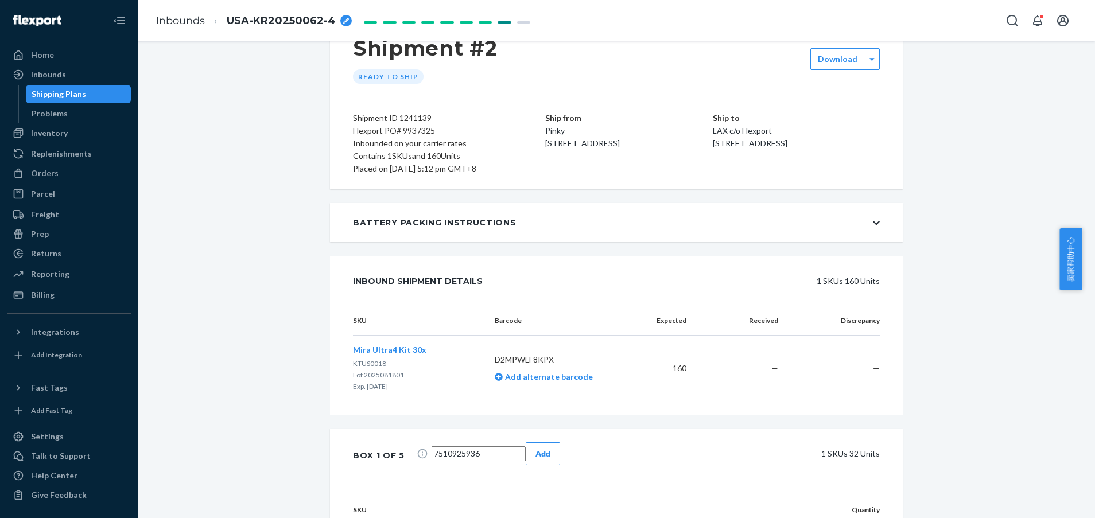
scroll to position [172, 0]
type input "8607804612"
click at [560, 444] on button "Add" at bounding box center [543, 455] width 34 height 23
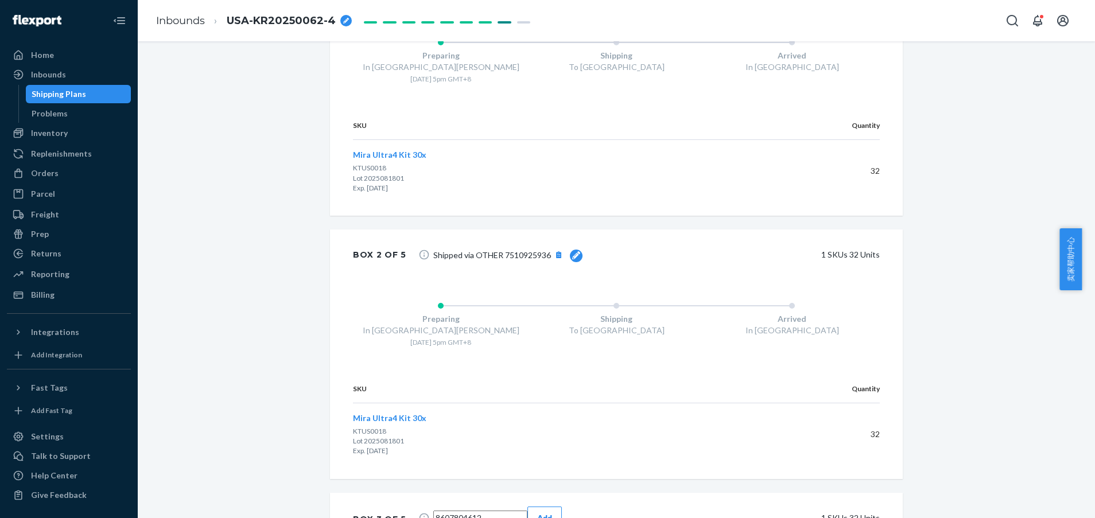
scroll to position [689, 0]
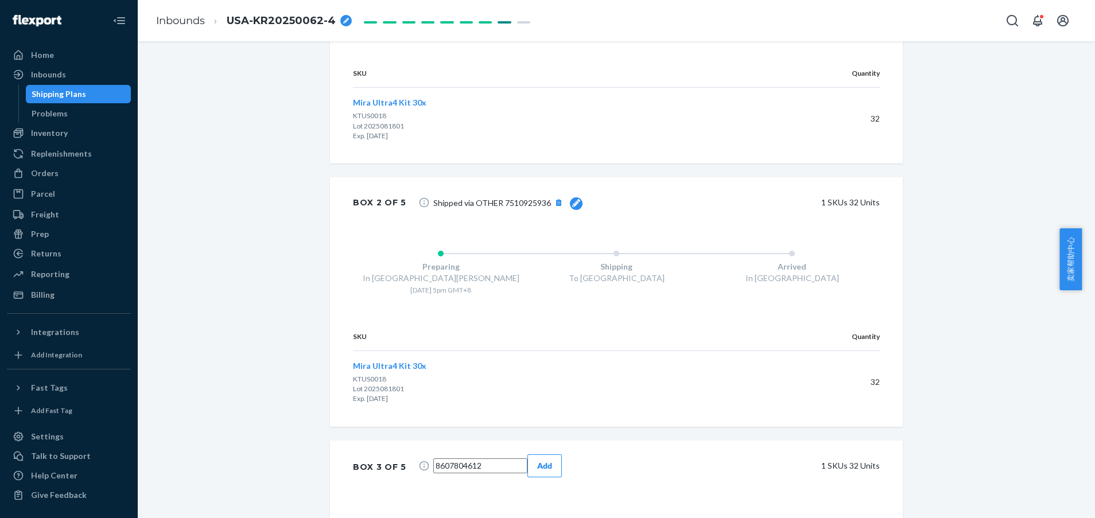
click at [562, 455] on button "Add" at bounding box center [544, 466] width 34 height 23
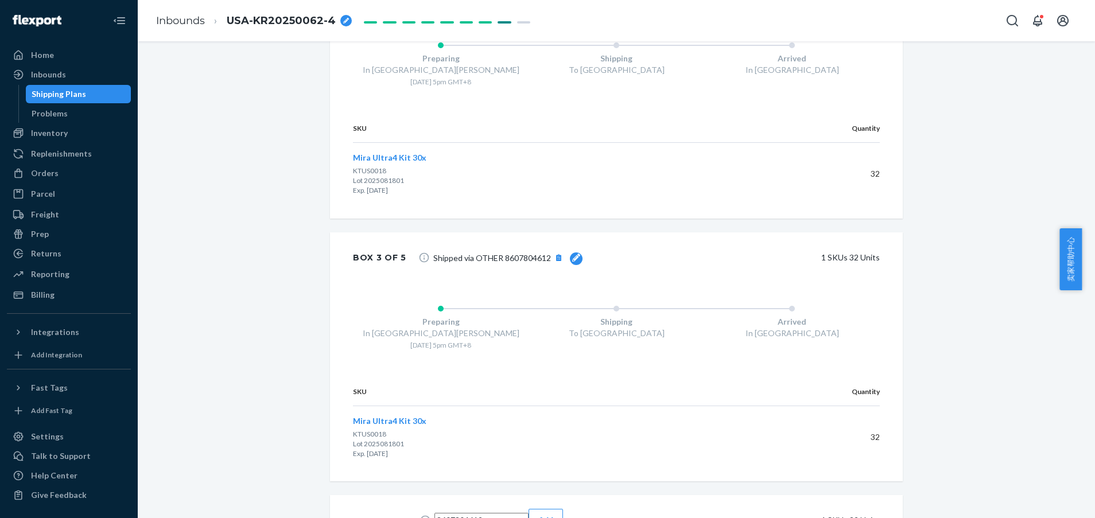
scroll to position [947, 0]
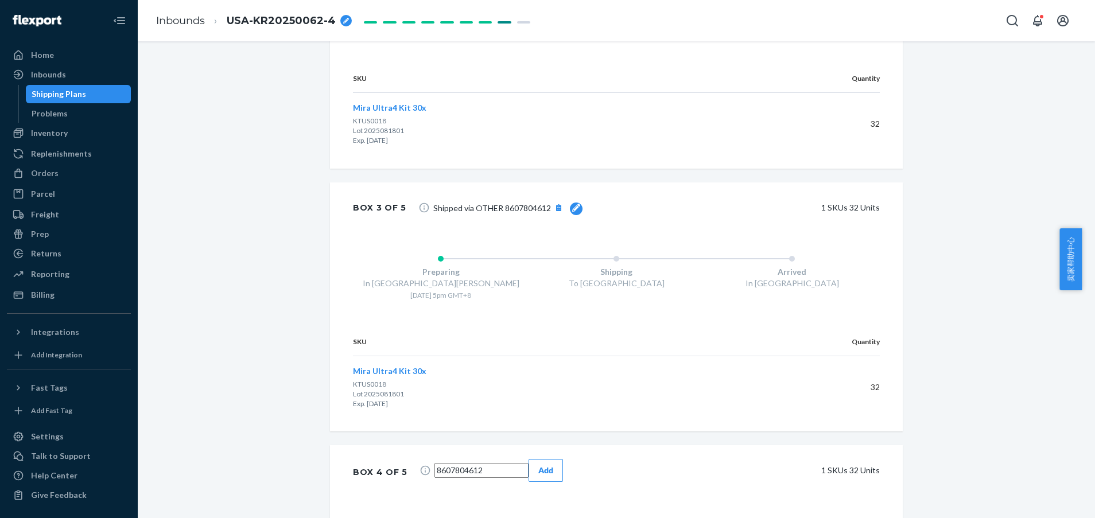
click at [553, 465] on div "Add" at bounding box center [545, 470] width 15 height 11
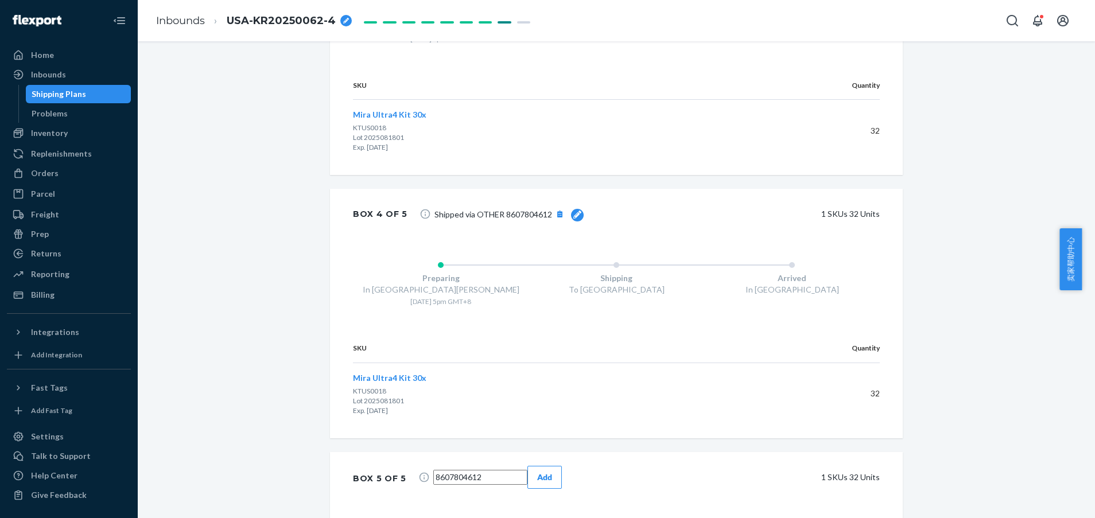
click at [557, 466] on button "Add" at bounding box center [544, 477] width 34 height 23
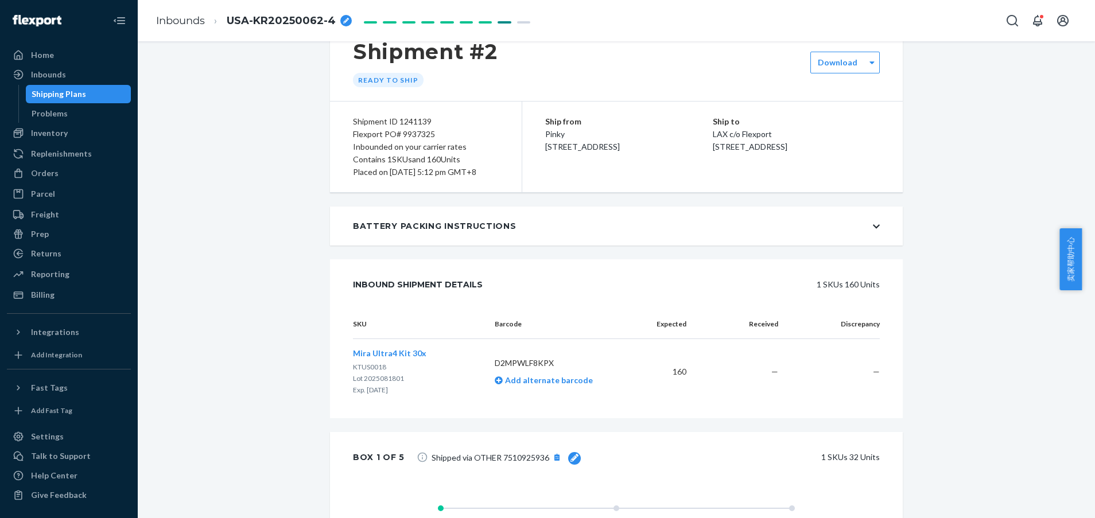
scroll to position [0, 0]
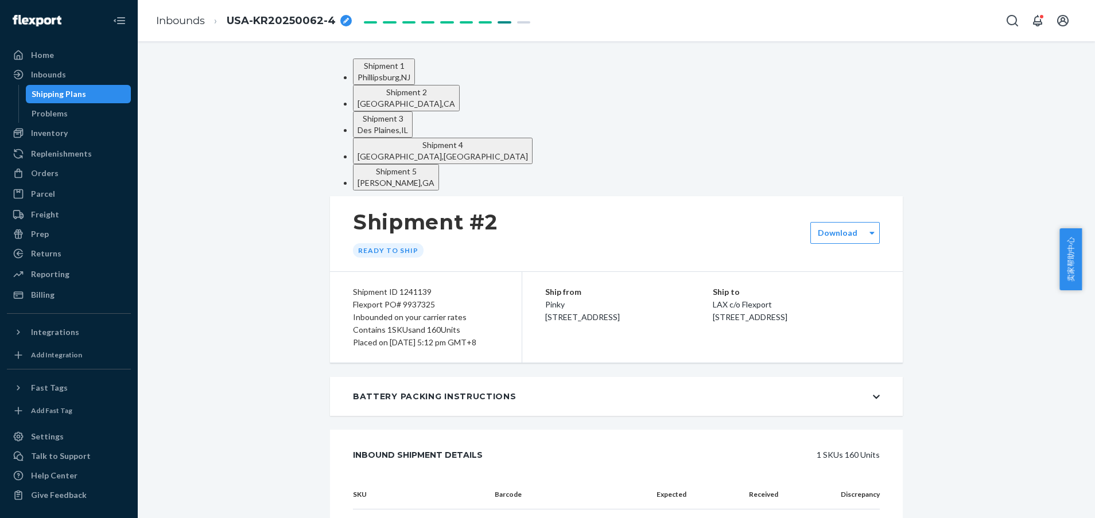
click at [528, 151] on div "[GEOGRAPHIC_DATA] , [GEOGRAPHIC_DATA]" at bounding box center [443, 156] width 170 height 11
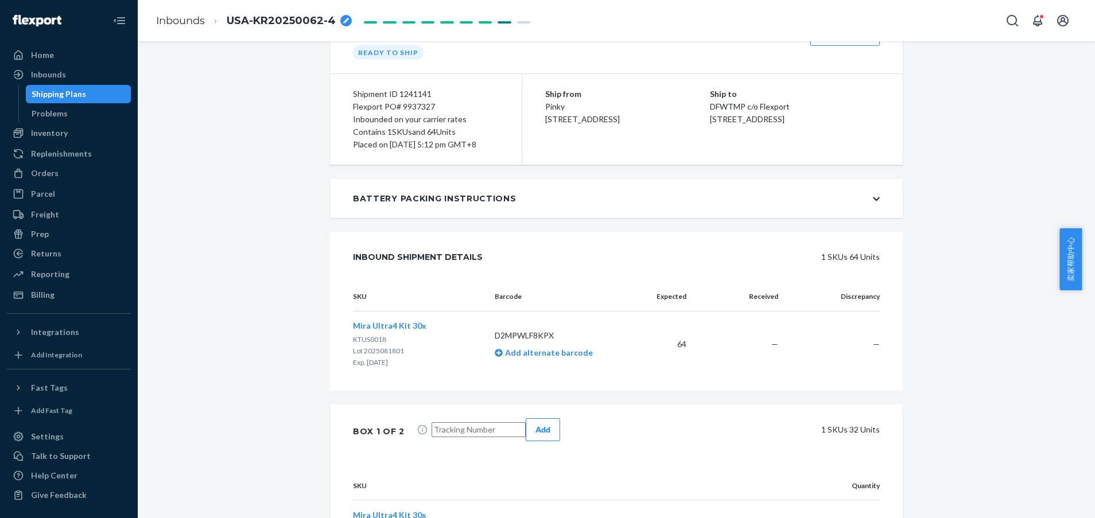
scroll to position [258, 0]
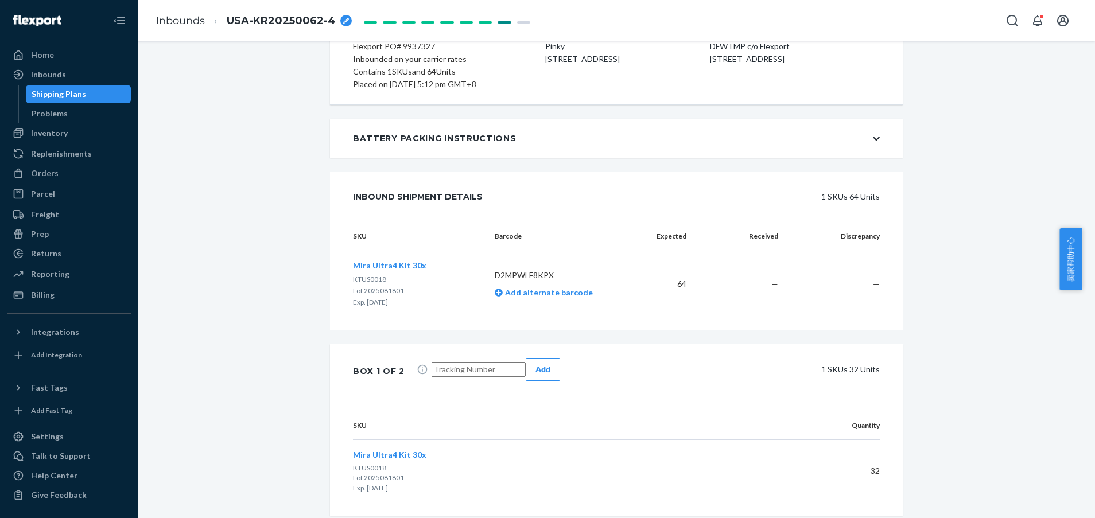
drag, startPoint x: 457, startPoint y: 302, endPoint x: 464, endPoint y: 309, distance: 9.7
click at [457, 362] on input "text" at bounding box center [479, 369] width 94 height 15
paste input "4143619244"
type input "4143619244"
drag, startPoint x: 471, startPoint y: 453, endPoint x: 472, endPoint y: 459, distance: 6.4
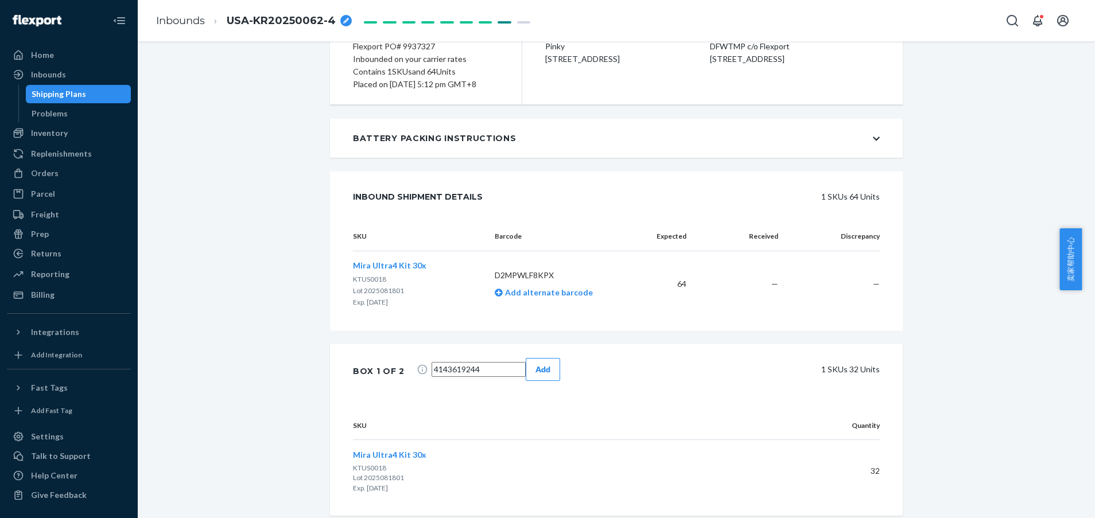
paste input "4143619244"
type input "4143619244"
click at [550, 364] on div "Add" at bounding box center [543, 369] width 15 height 11
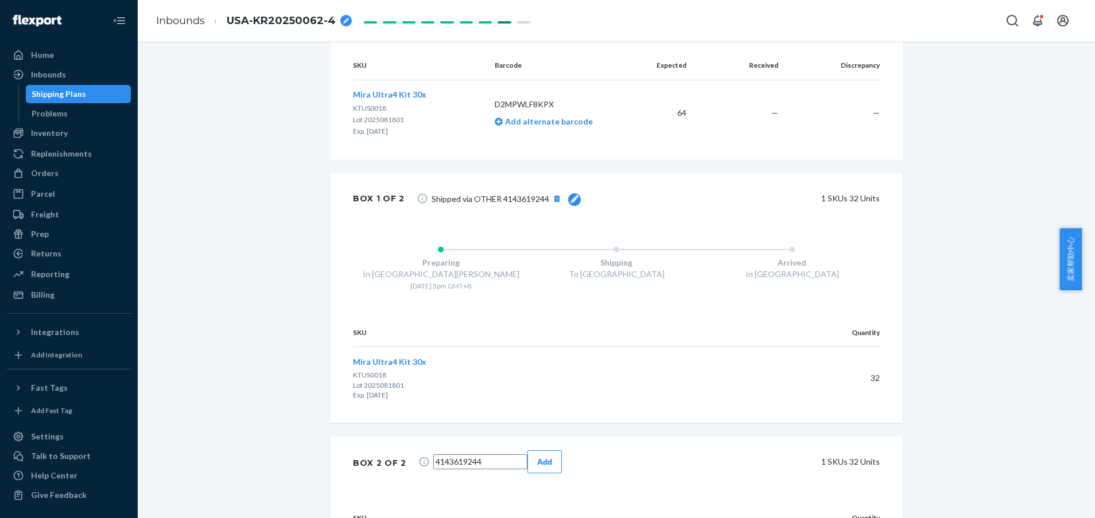
scroll to position [430, 0]
click at [552, 455] on div "Add" at bounding box center [544, 460] width 15 height 11
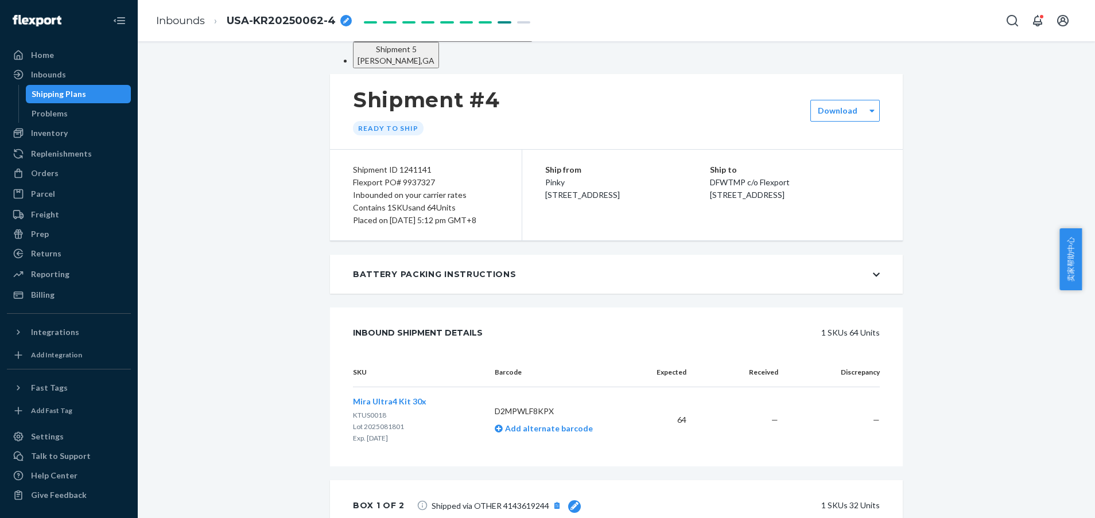
scroll to position [0, 0]
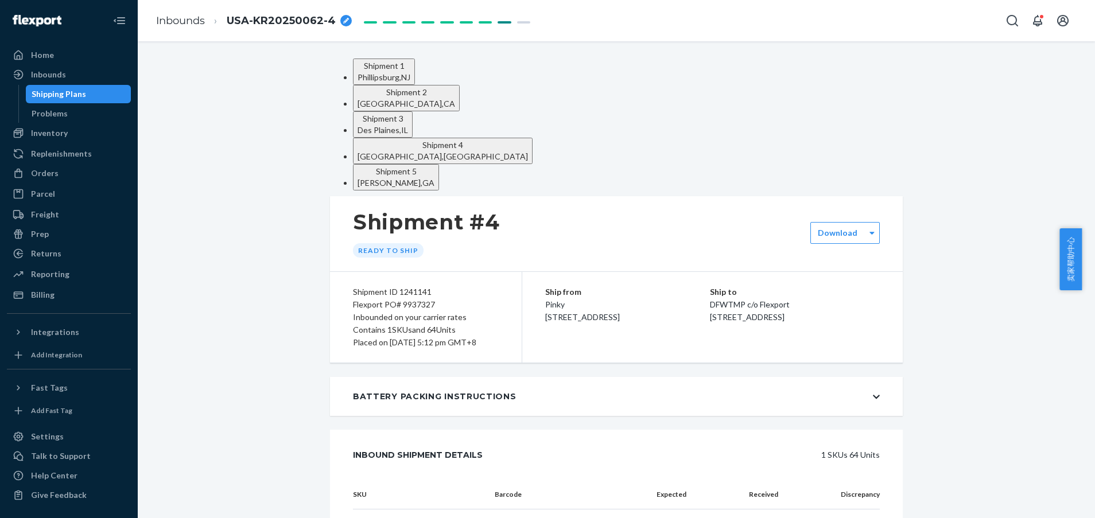
click at [405, 82] on div "[GEOGRAPHIC_DATA] , [GEOGRAPHIC_DATA]" at bounding box center [384, 77] width 53 height 11
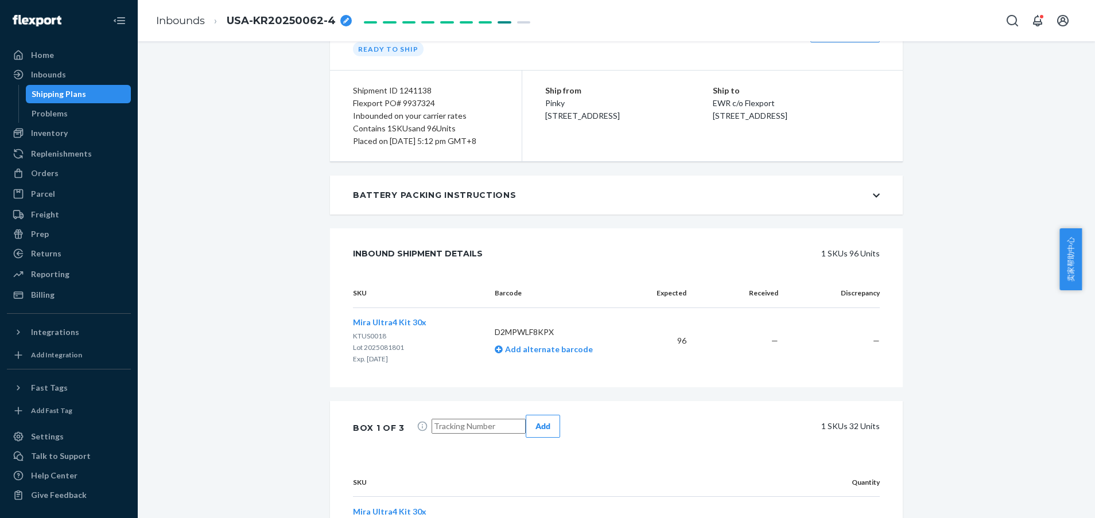
scroll to position [258, 0]
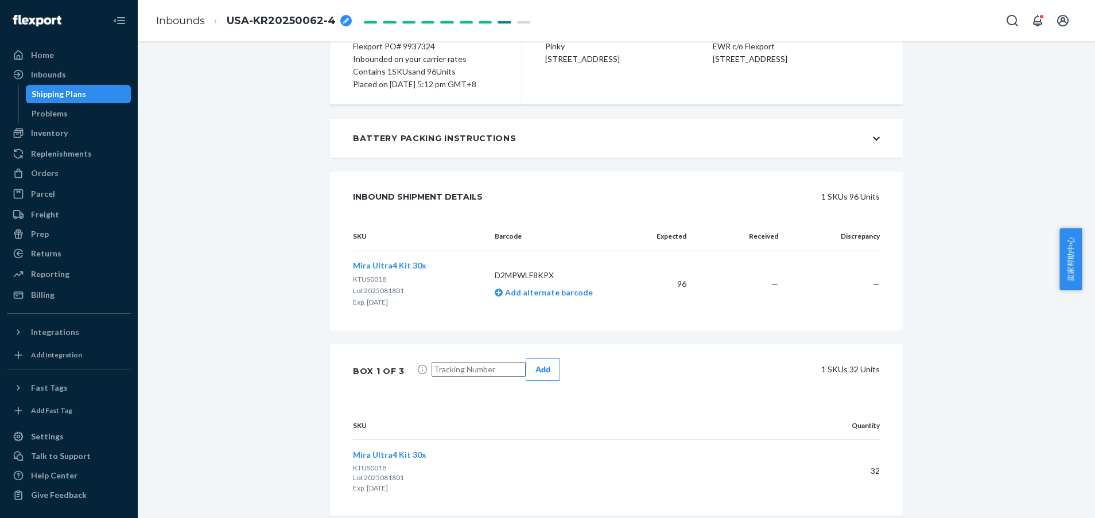
click at [477, 362] on input "text" at bounding box center [479, 369] width 94 height 15
paste input "4143603752"
type input "4143603752"
paste input "4143603752"
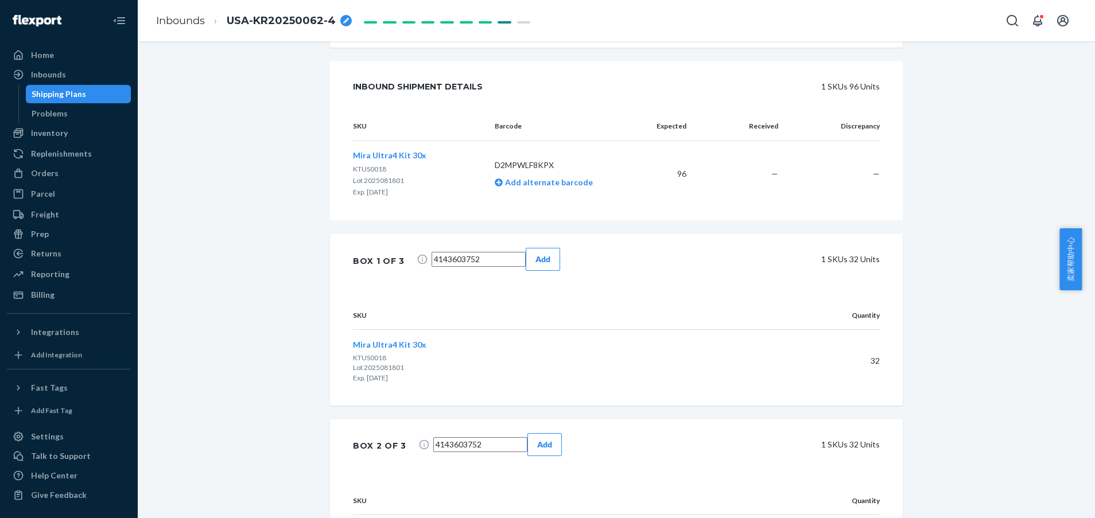
scroll to position [430, 0]
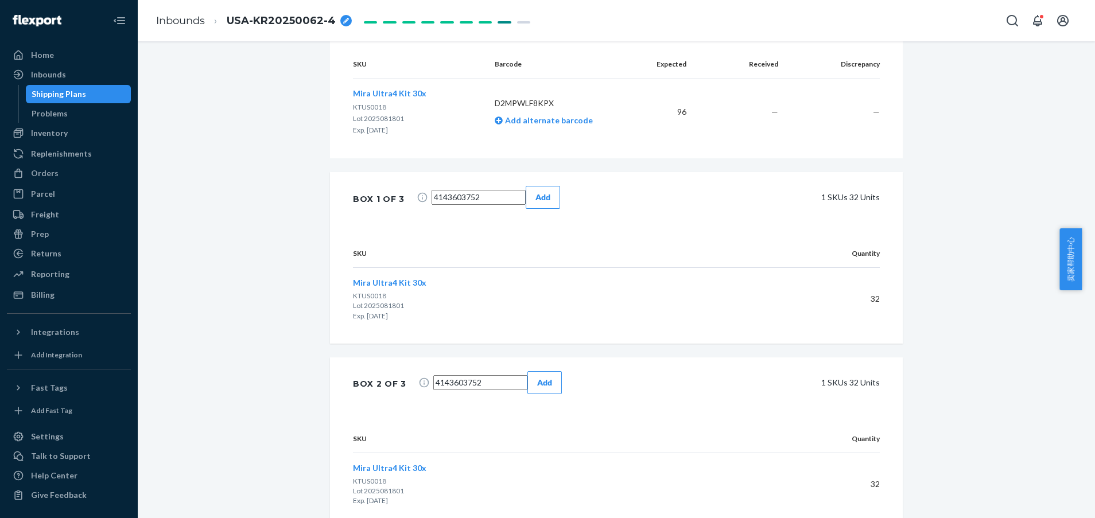
type input "4143603752"
paste input "4143603752"
type input "4143603752"
click at [550, 192] on div "Add" at bounding box center [543, 197] width 15 height 11
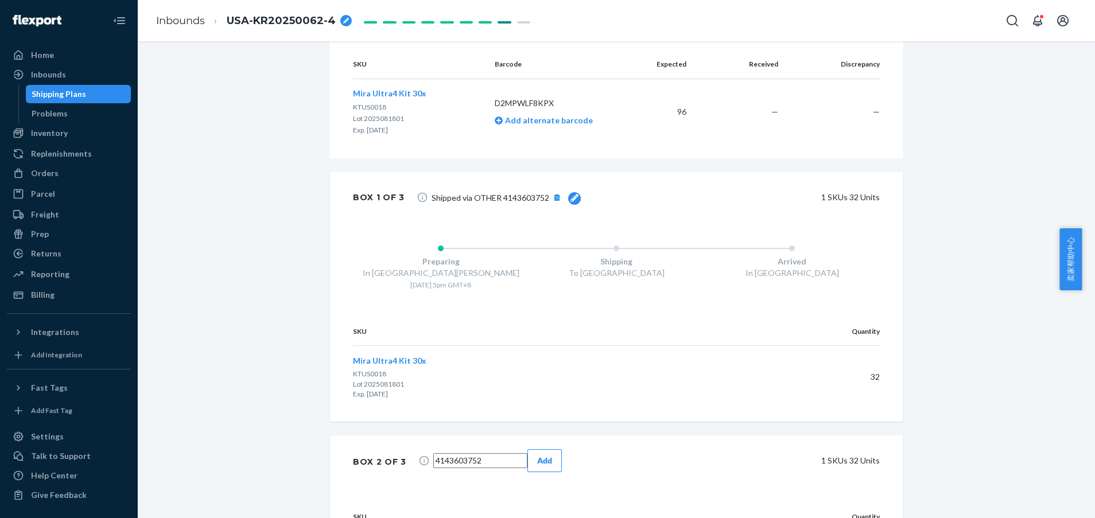
click at [552, 455] on div "Add" at bounding box center [544, 460] width 15 height 11
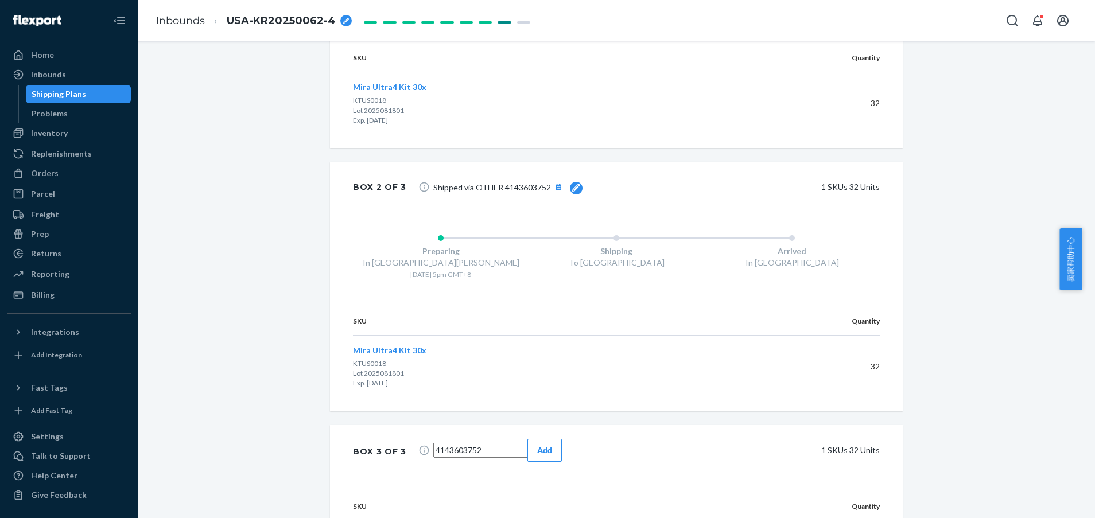
click at [552, 445] on div "Add" at bounding box center [544, 450] width 15 height 11
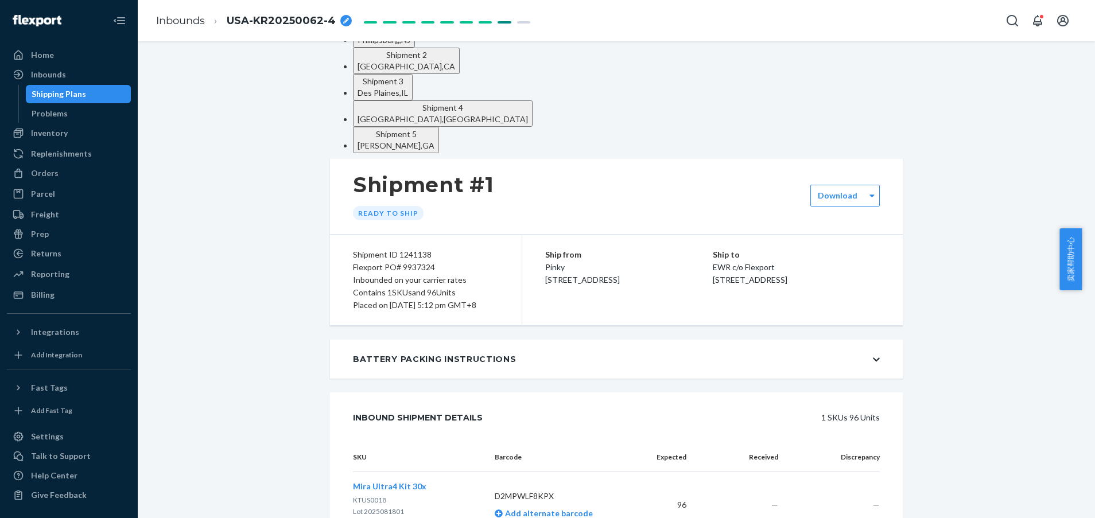
scroll to position [0, 0]
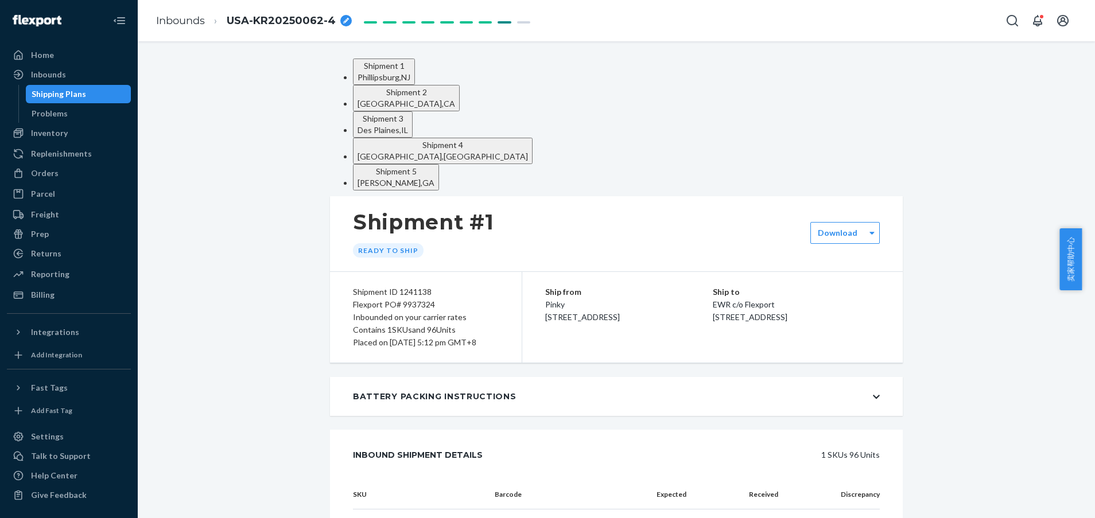
click at [404, 114] on span "Shipment 3" at bounding box center [383, 119] width 41 height 10
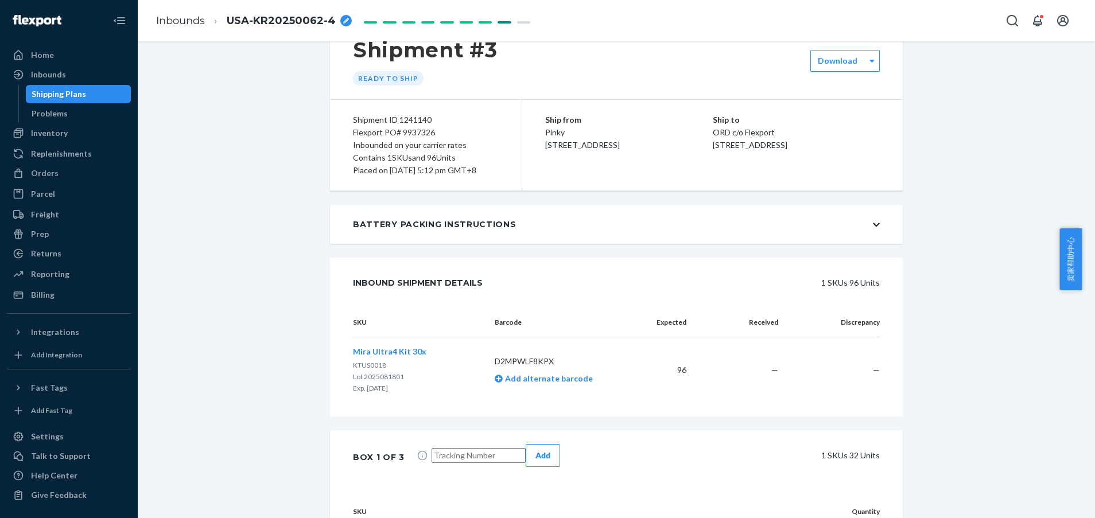
scroll to position [344, 0]
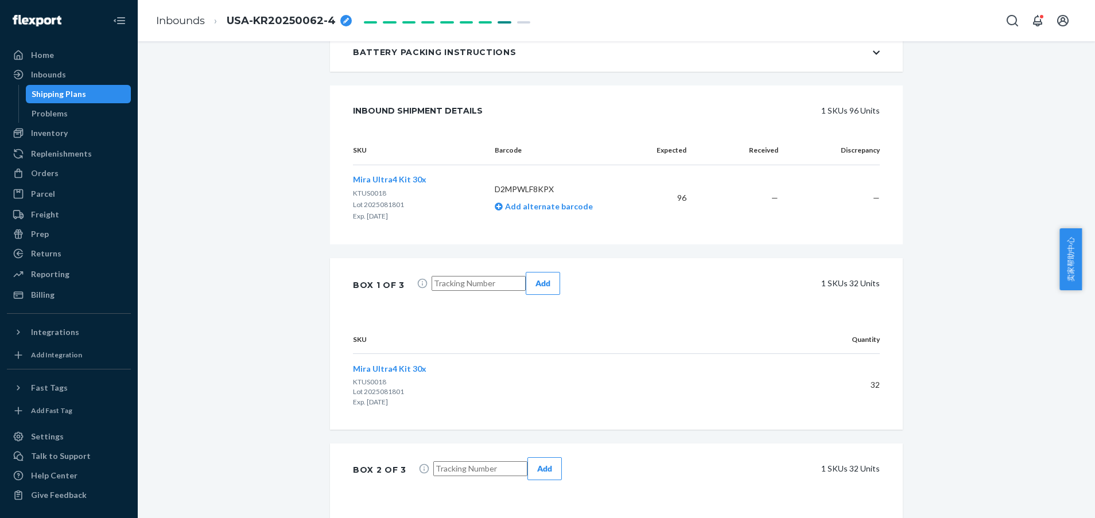
click at [451, 276] on input "text" at bounding box center [479, 283] width 94 height 15
paste input "7510941734"
type input "7510941734"
click at [462, 461] on input "text" at bounding box center [480, 468] width 94 height 15
paste input "7510941734"
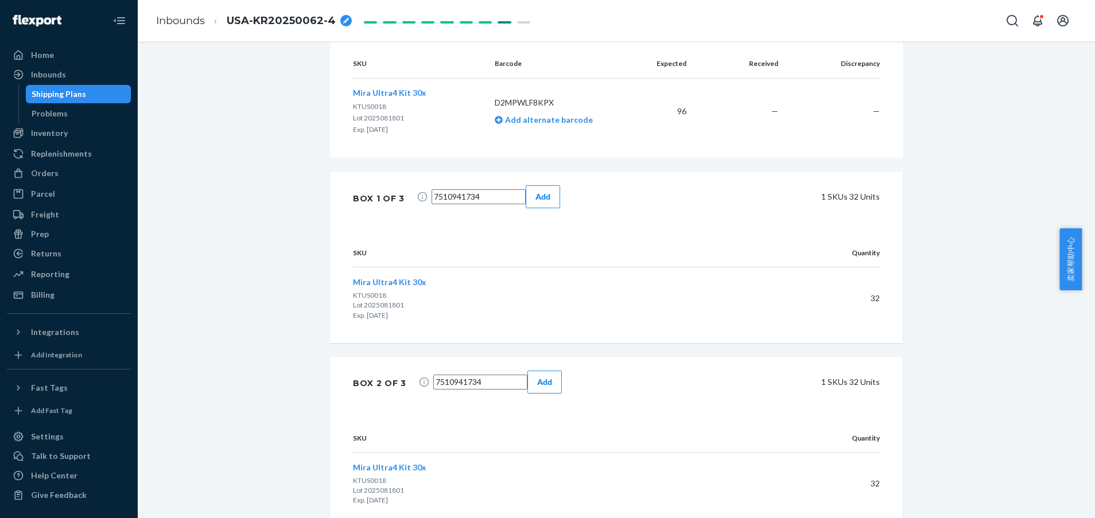
scroll to position [517, 0]
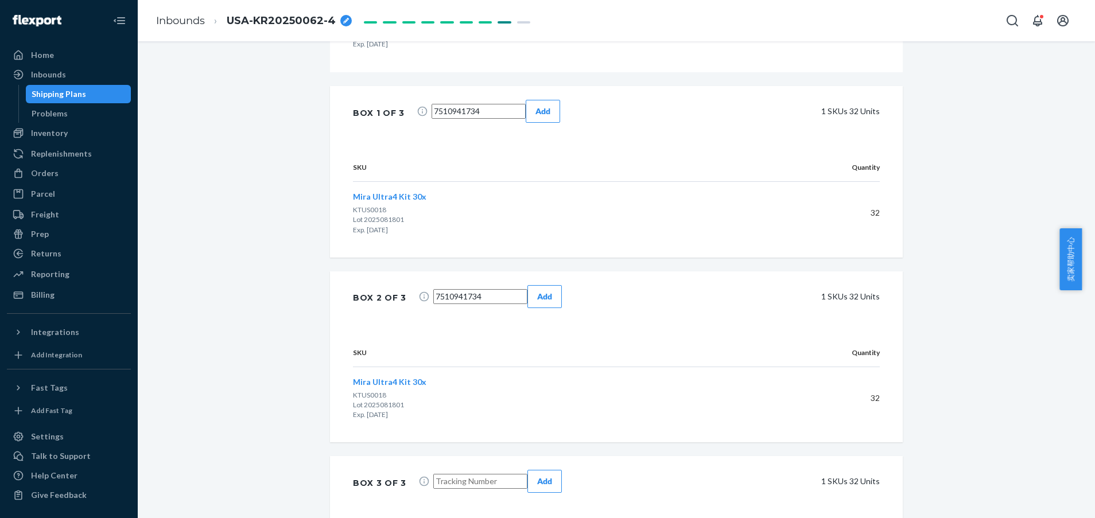
type input "7510941734"
click at [472, 474] on input "text" at bounding box center [480, 481] width 94 height 15
paste input "7510941734"
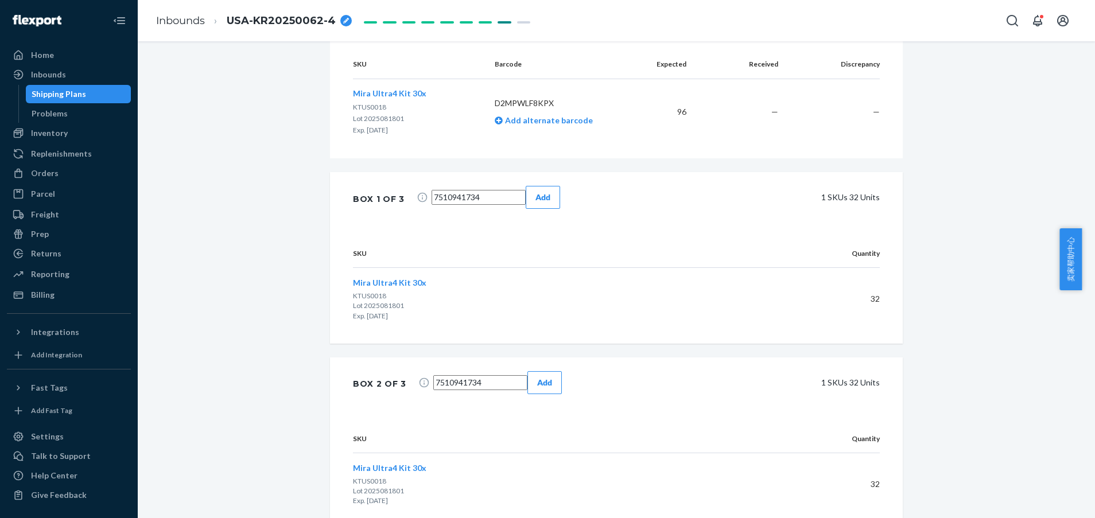
type input "7510941734"
click at [557, 186] on button "Add" at bounding box center [543, 197] width 34 height 23
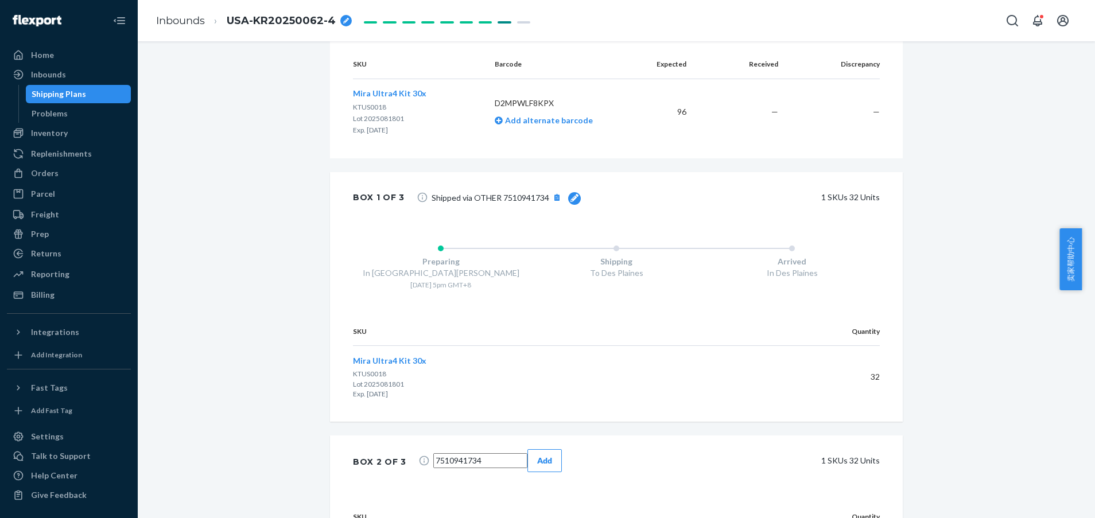
click at [566, 379] on p "Lot 2025081801" at bounding box center [530, 384] width 354 height 10
click at [571, 436] on div "Box 2 of 3 7510941734 Add 1 SKUs 32 Units" at bounding box center [616, 462] width 573 height 53
click at [552, 455] on div "Add" at bounding box center [544, 460] width 15 height 11
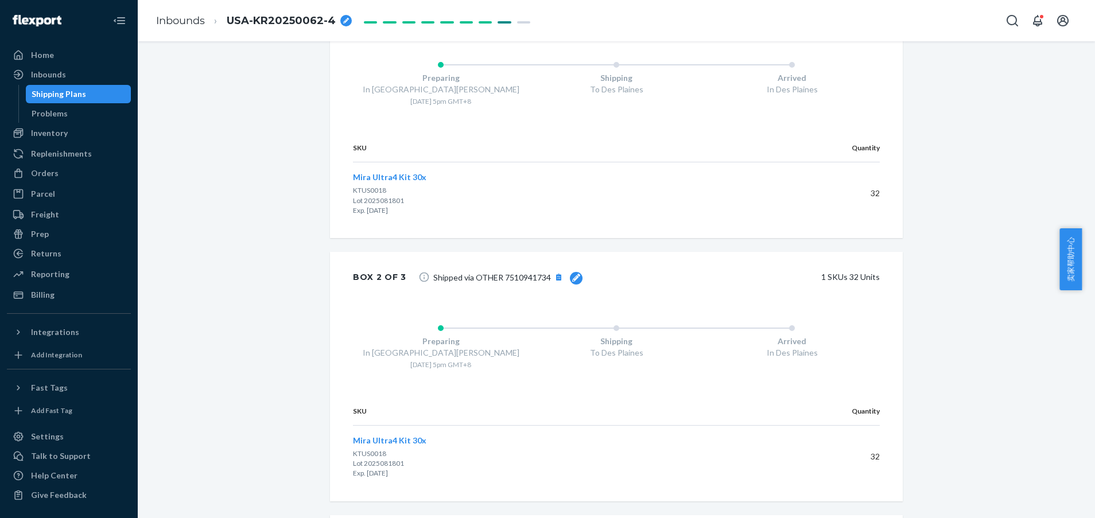
scroll to position [689, 0]
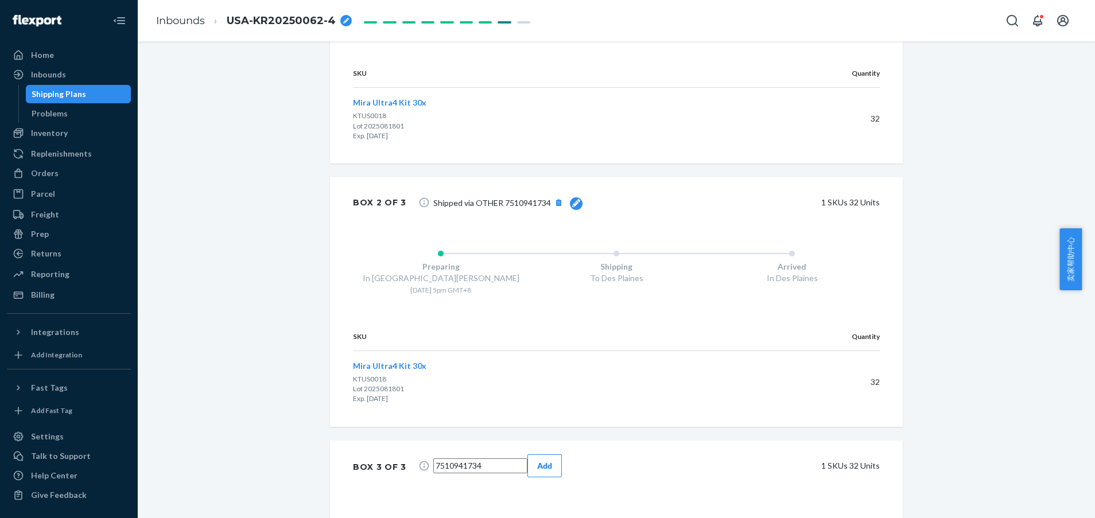
click at [562, 455] on button "Add" at bounding box center [544, 466] width 34 height 23
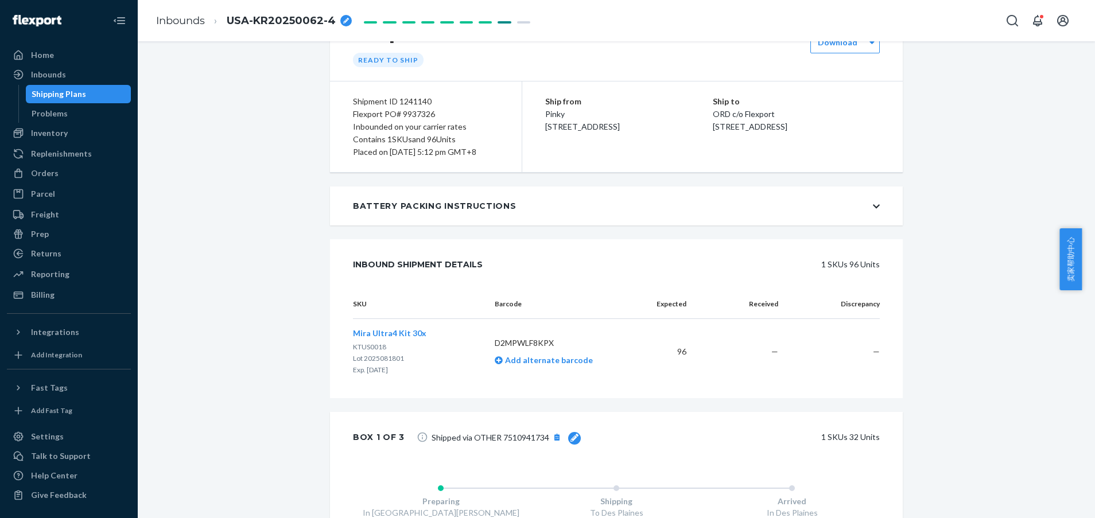
scroll to position [0, 0]
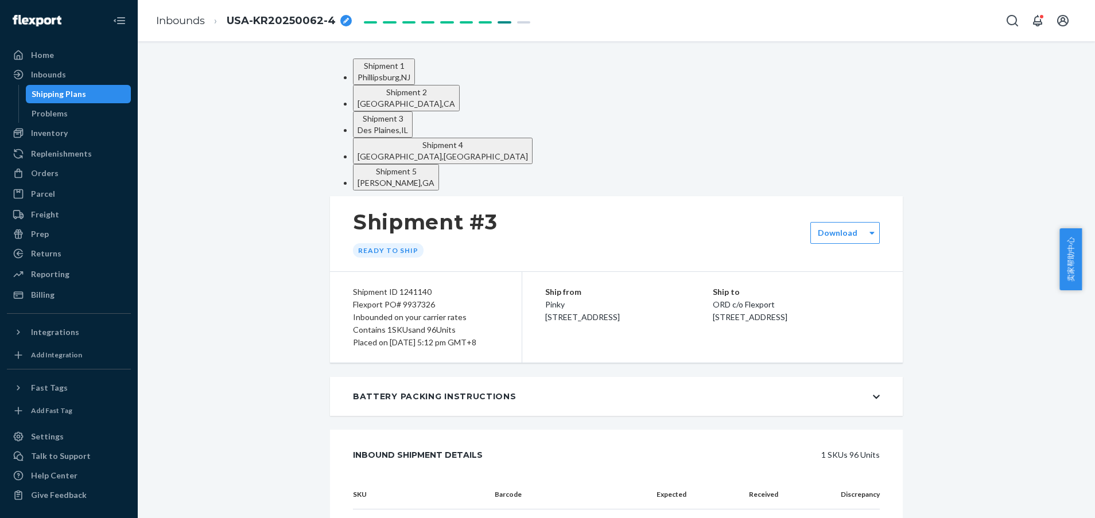
click at [434, 177] on div "[GEOGRAPHIC_DATA] , [GEOGRAPHIC_DATA]" at bounding box center [396, 182] width 77 height 11
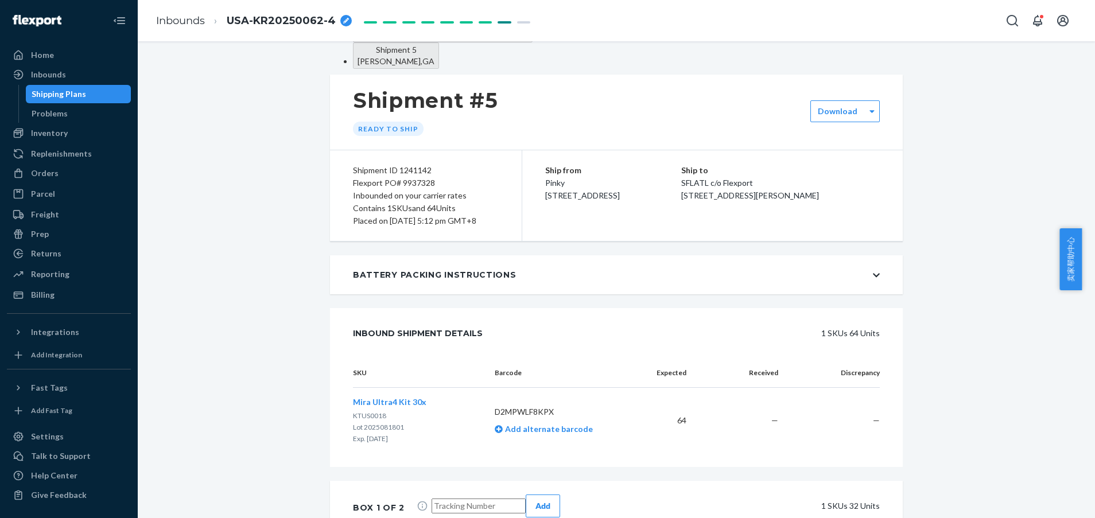
scroll to position [172, 0]
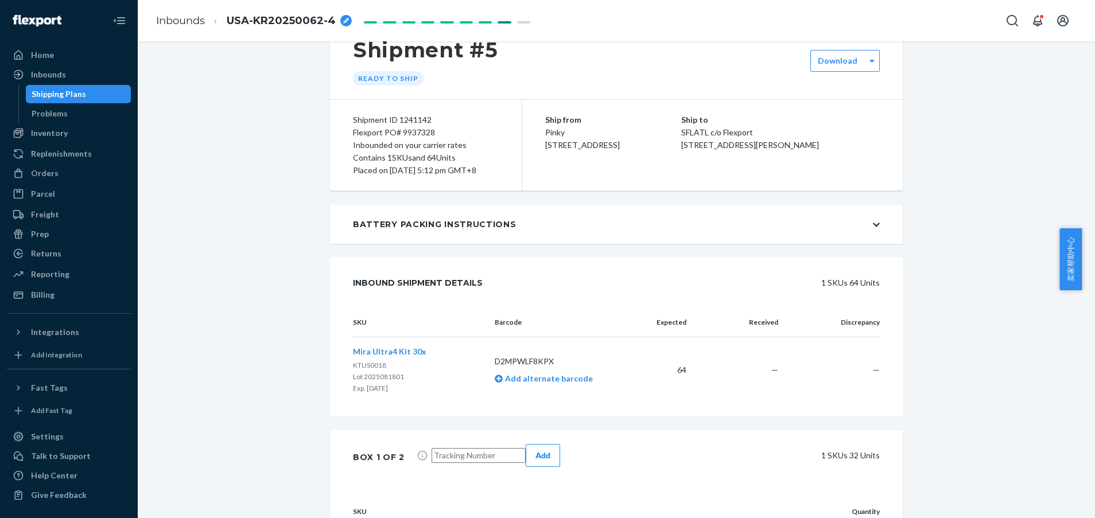
click at [478, 448] on input "text" at bounding box center [479, 455] width 94 height 15
paste input "7510941686"
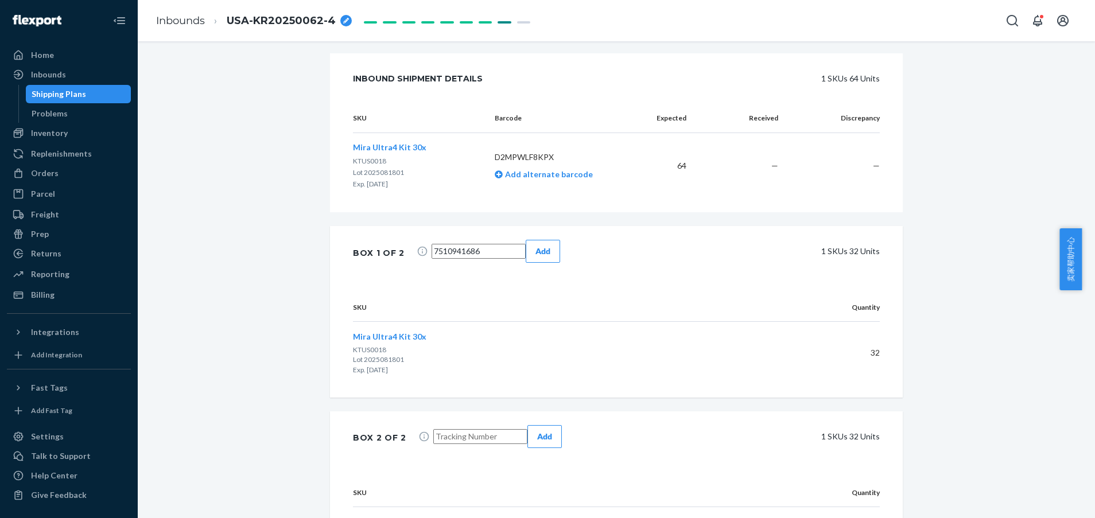
type input "7510941686"
click at [469, 429] on input "text" at bounding box center [480, 436] width 94 height 15
paste input "7510941686"
type input "7510941686"
click at [560, 240] on button "Add" at bounding box center [543, 251] width 34 height 23
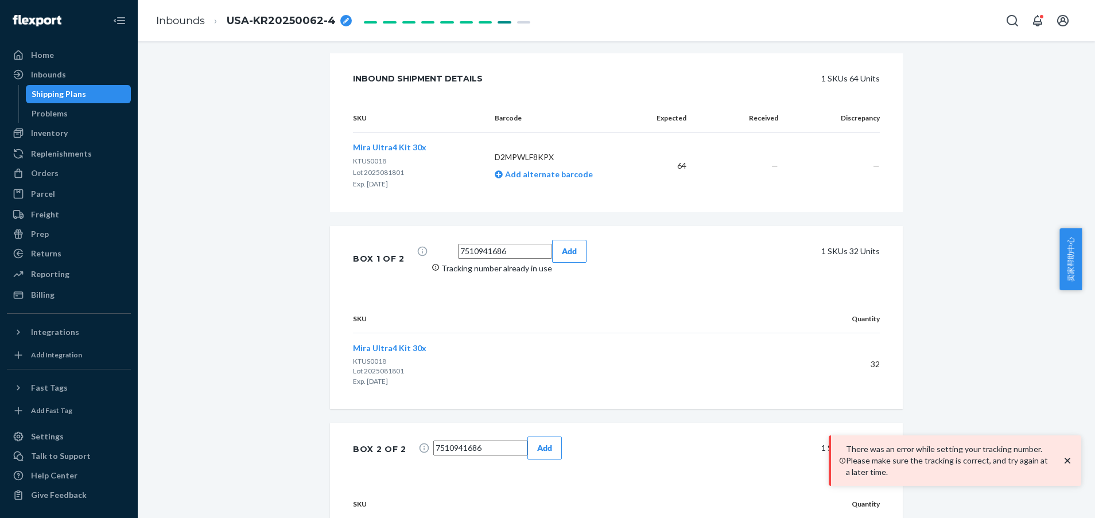
click at [497, 244] on input "7510941686" at bounding box center [505, 251] width 94 height 15
type input "7510941686."
click at [492, 441] on input "7510941686" at bounding box center [480, 448] width 94 height 15
type input "7510941686."
click at [570, 240] on button "Add" at bounding box center [569, 251] width 34 height 23
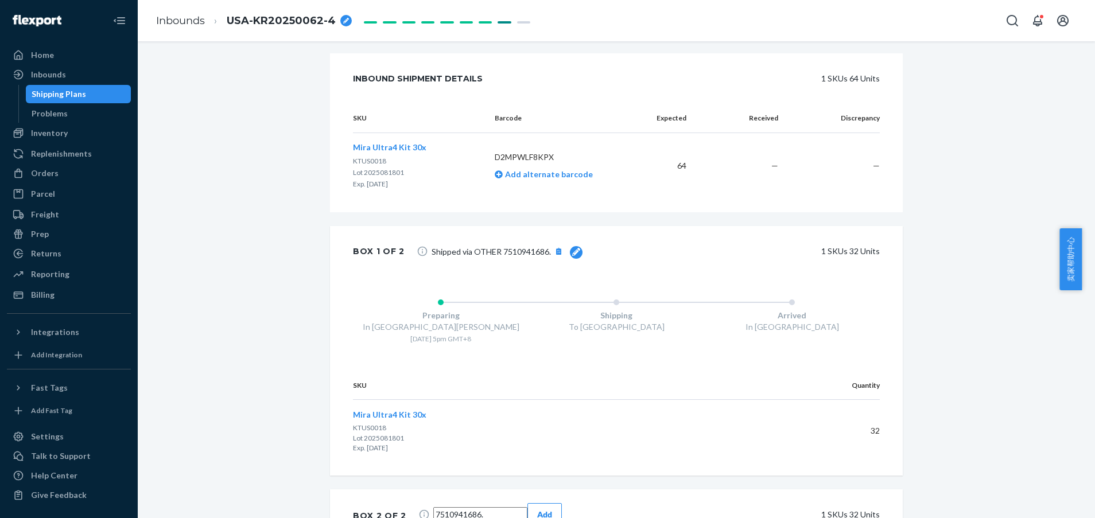
drag, startPoint x: 583, startPoint y: 416, endPoint x: 576, endPoint y: 418, distance: 7.3
click at [562, 503] on button "Add" at bounding box center [544, 514] width 34 height 23
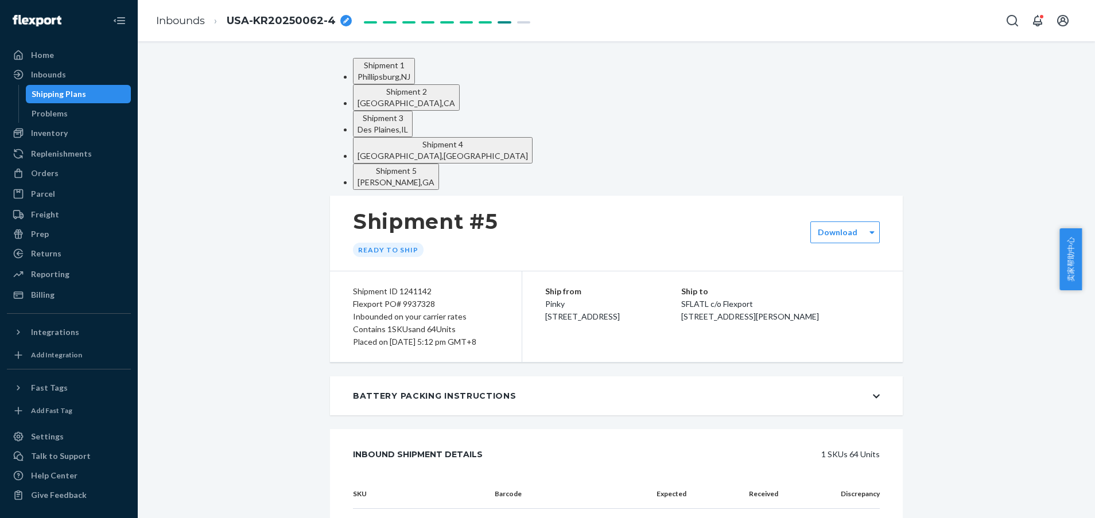
scroll to position [0, 0]
click at [396, 83] on div "[GEOGRAPHIC_DATA] , [GEOGRAPHIC_DATA]" at bounding box center [384, 77] width 53 height 11
drag, startPoint x: 512, startPoint y: 78, endPoint x: 584, endPoint y: 266, distance: 200.9
click at [455, 98] on div "[GEOGRAPHIC_DATA] , [GEOGRAPHIC_DATA]" at bounding box center [407, 103] width 98 height 11
click at [413, 111] on button "Shipment 3 [GEOGRAPHIC_DATA] , [GEOGRAPHIC_DATA]" at bounding box center [383, 124] width 60 height 26
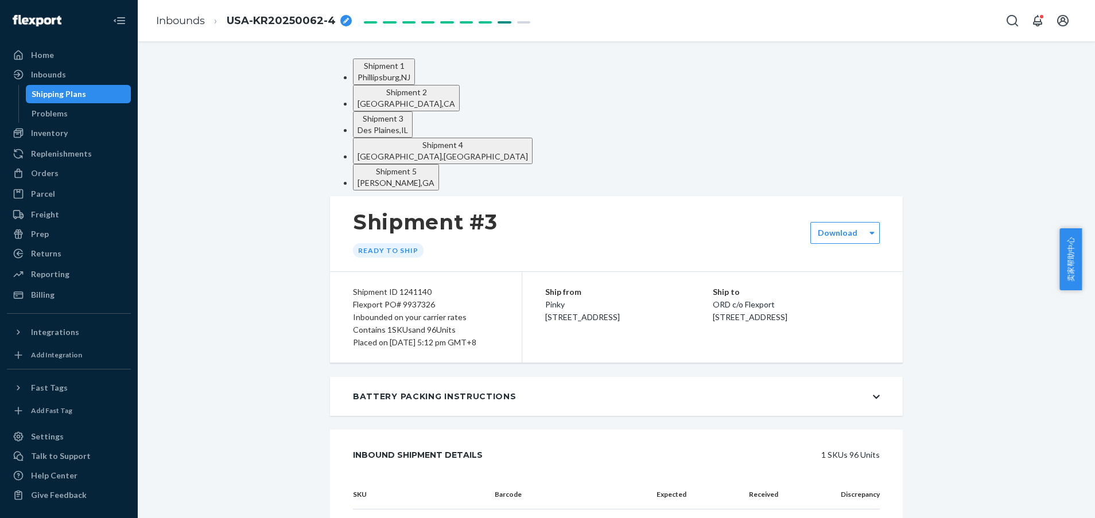
click at [528, 151] on div "[GEOGRAPHIC_DATA] , [GEOGRAPHIC_DATA]" at bounding box center [443, 156] width 170 height 11
click at [434, 177] on div "[GEOGRAPHIC_DATA] , [GEOGRAPHIC_DATA]" at bounding box center [396, 182] width 77 height 11
click at [45, 81] on div "Inbounds" at bounding box center [69, 75] width 122 height 16
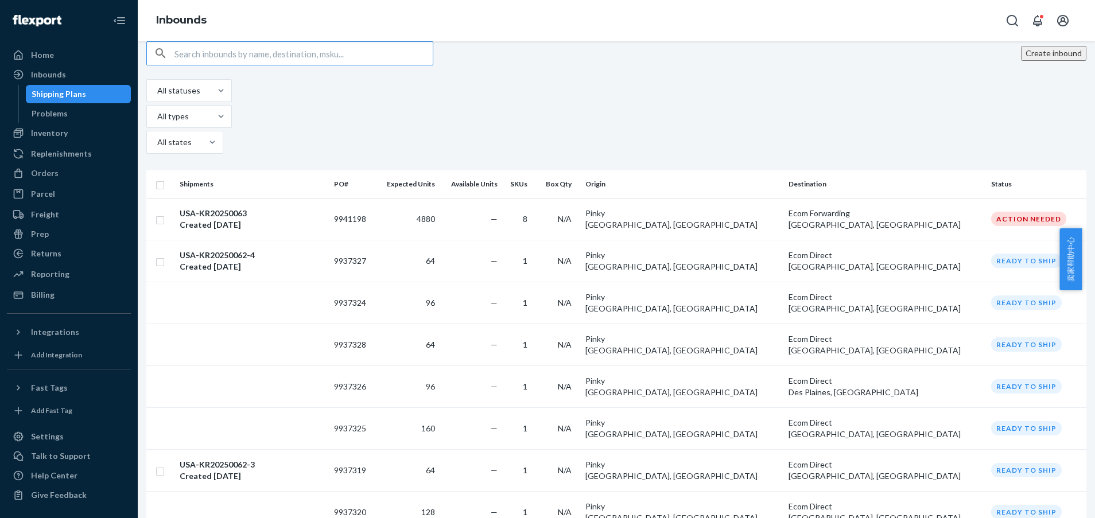
click at [755, 56] on div "Create inbound All statuses All types All states Shipments PO# Expected Units A…" at bounding box center [616, 279] width 957 height 477
click at [729, 65] on div "Create inbound" at bounding box center [616, 53] width 940 height 24
click at [674, 91] on div "Create inbound All statuses All types All states" at bounding box center [616, 98] width 940 height 115
click at [766, 46] on div "Create inbound All statuses All types All states Shipments PO# Expected Units A…" at bounding box center [616, 279] width 957 height 477
click at [950, 55] on div "Create inbound All statuses All types All states Shipments PO# Expected Units A…" at bounding box center [616, 279] width 957 height 477
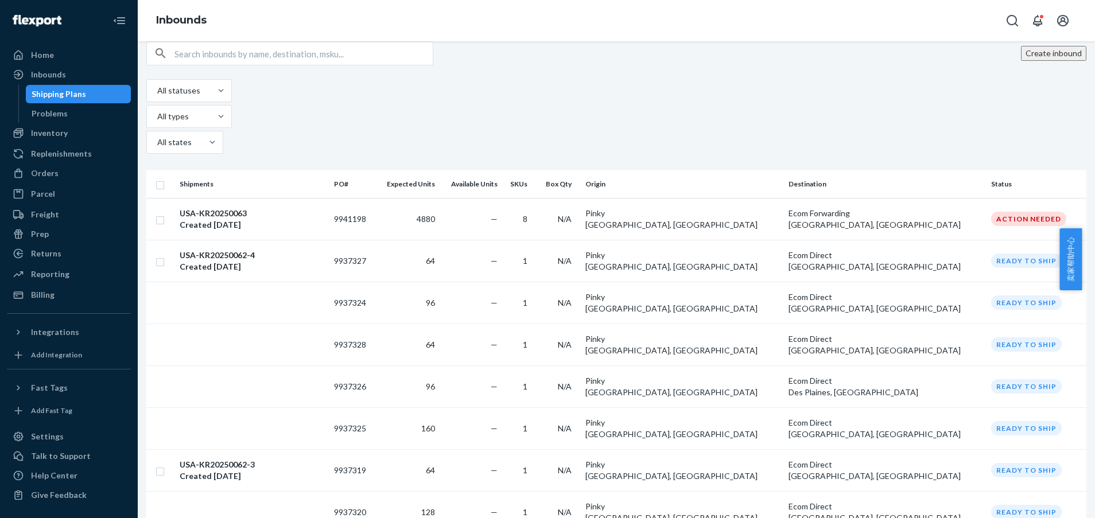
click at [930, 83] on div "Create inbound All statuses All types All states" at bounding box center [616, 98] width 940 height 115
click at [944, 106] on div "All statuses All types All states" at bounding box center [616, 117] width 940 height 77
click at [978, 114] on div "All statuses All types All states" at bounding box center [616, 117] width 940 height 77
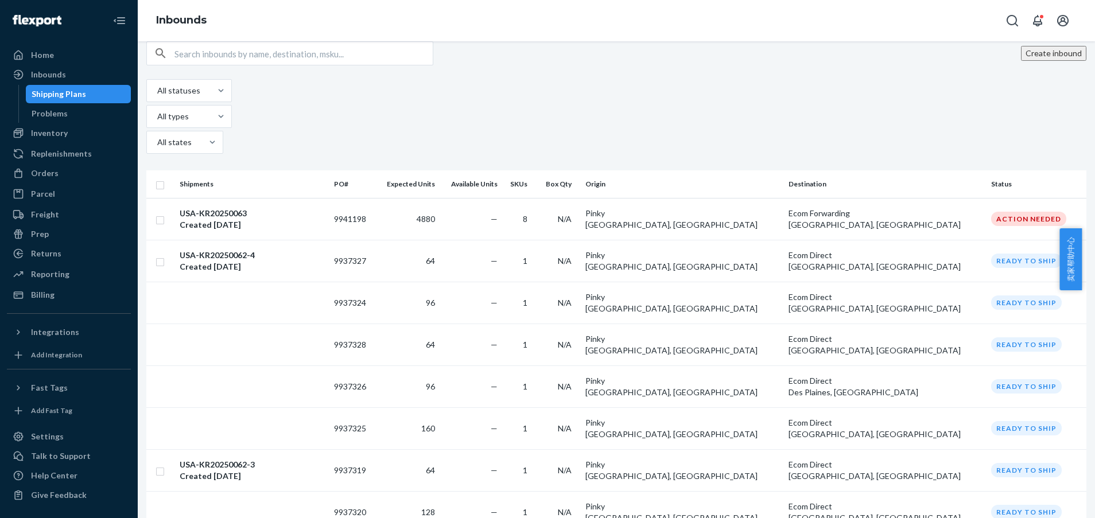
click at [984, 90] on div "Create inbound All statuses All types All states" at bounding box center [616, 98] width 940 height 115
click at [979, 65] on div "Create inbound" at bounding box center [616, 53] width 940 height 24
drag, startPoint x: 952, startPoint y: 76, endPoint x: 936, endPoint y: 88, distance: 20.1
click at [950, 65] on div "Create inbound" at bounding box center [616, 53] width 940 height 24
click at [936, 88] on div "Create inbound All statuses All types All states" at bounding box center [616, 98] width 940 height 115
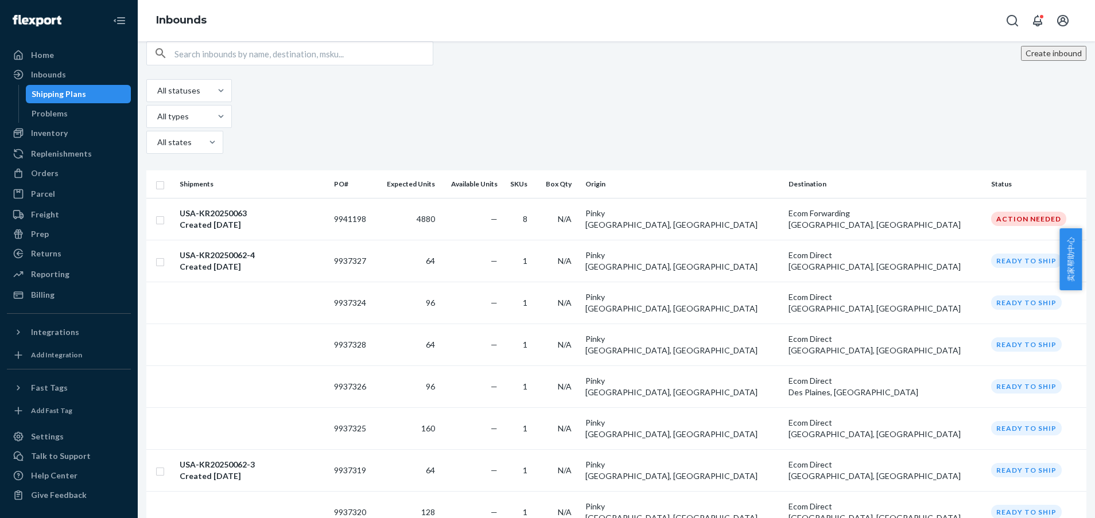
click at [851, 103] on div "All statuses All types All states" at bounding box center [616, 117] width 940 height 77
click at [842, 104] on div "All statuses All types All states" at bounding box center [616, 117] width 940 height 77
click at [873, 65] on div "Create inbound" at bounding box center [616, 53] width 940 height 24
click at [856, 111] on div "All statuses All types All states" at bounding box center [616, 117] width 940 height 77
click at [740, 92] on div "Create inbound All statuses All types All states" at bounding box center [616, 98] width 940 height 115
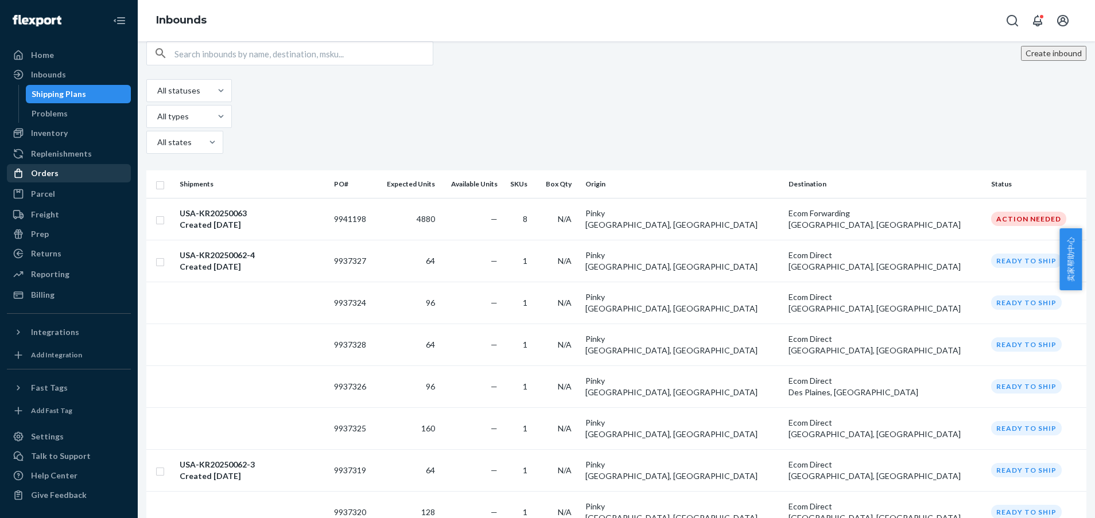
click at [42, 171] on div "Orders" at bounding box center [45, 173] width 28 height 11
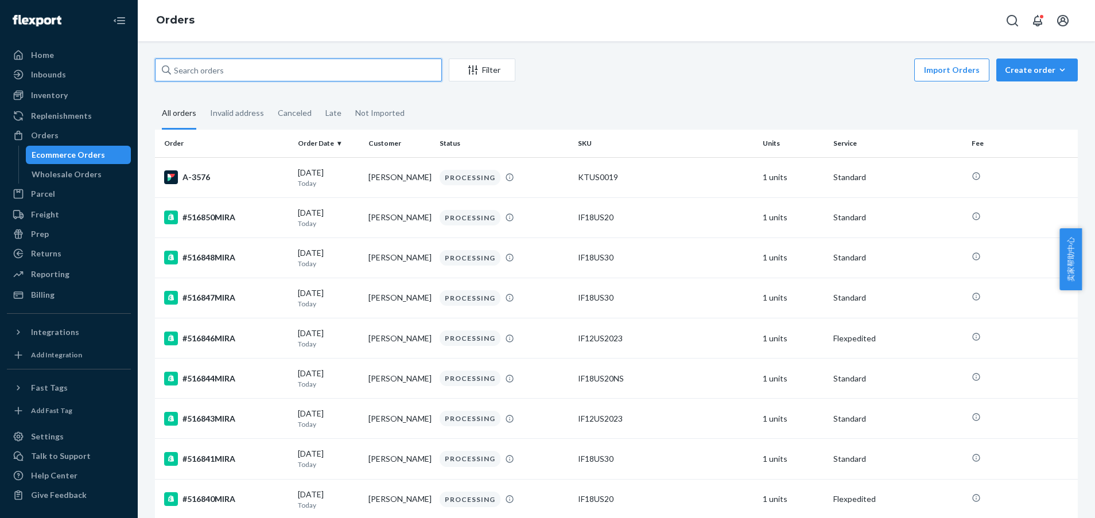
click at [290, 74] on input "text" at bounding box center [298, 70] width 287 height 23
paste input "136852154"
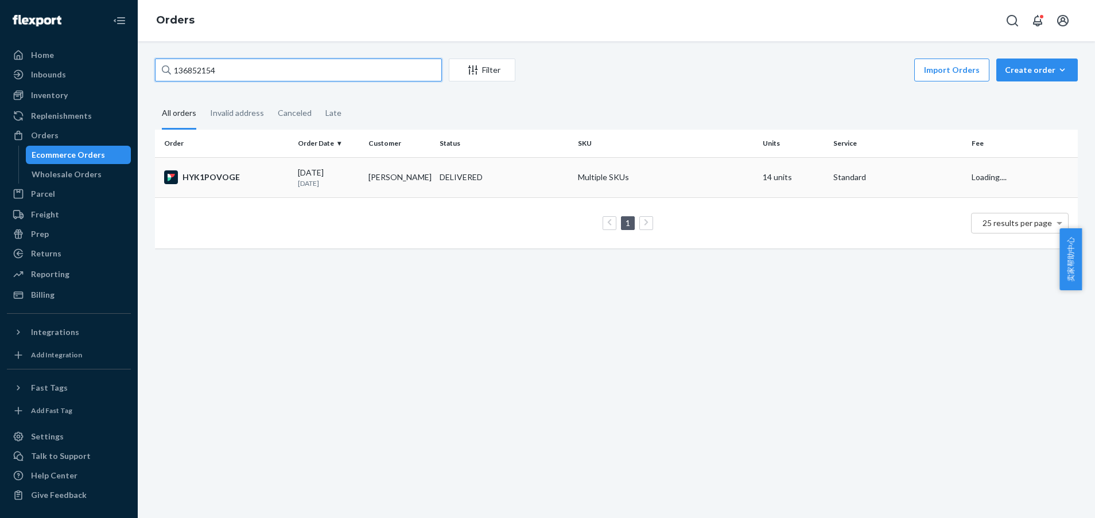
type input "136852154"
click at [591, 188] on td "Multiple SKUs" at bounding box center [665, 177] width 185 height 40
click at [285, 75] on input "136852154" at bounding box center [298, 70] width 287 height 23
paste input "9159"
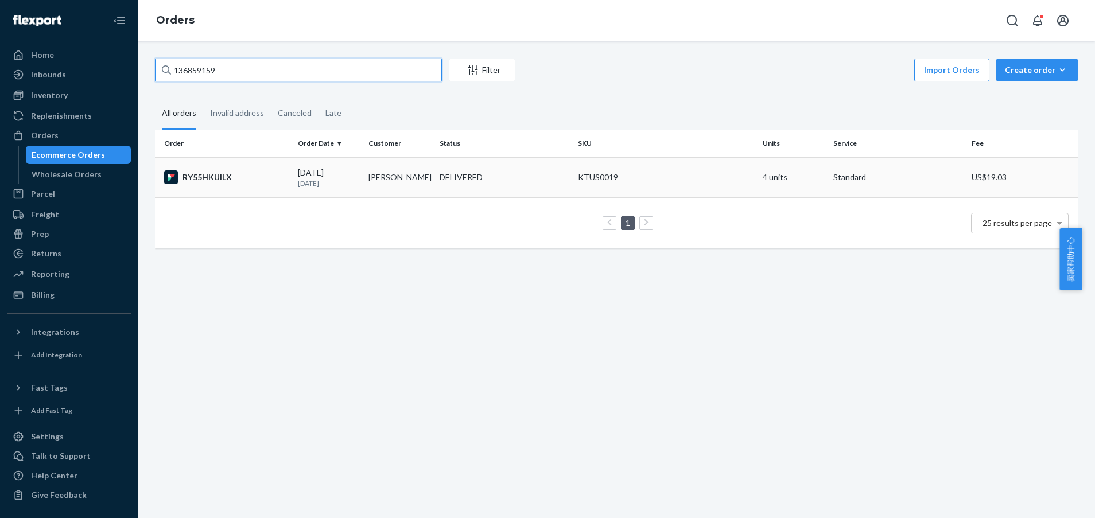
type input "136859159"
click at [578, 181] on div "KTUS0019" at bounding box center [666, 177] width 176 height 11
click at [271, 74] on input "136859159" at bounding box center [298, 70] width 287 height 23
paste input "467254"
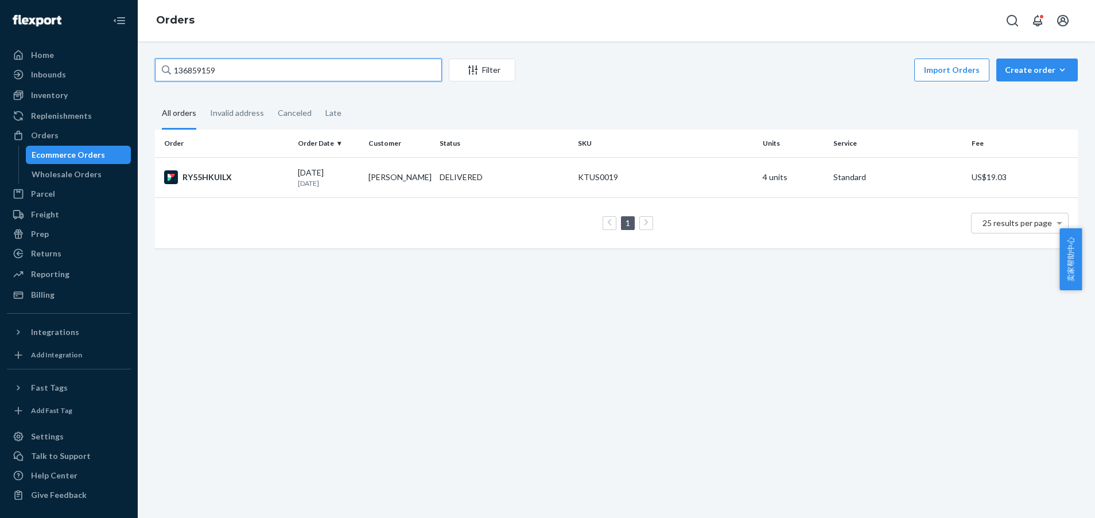
type input "136467254"
click at [611, 191] on td "IF12US2023B2B" at bounding box center [665, 177] width 185 height 40
click at [232, 64] on input "136467254" at bounding box center [298, 70] width 287 height 23
paste input "393200"
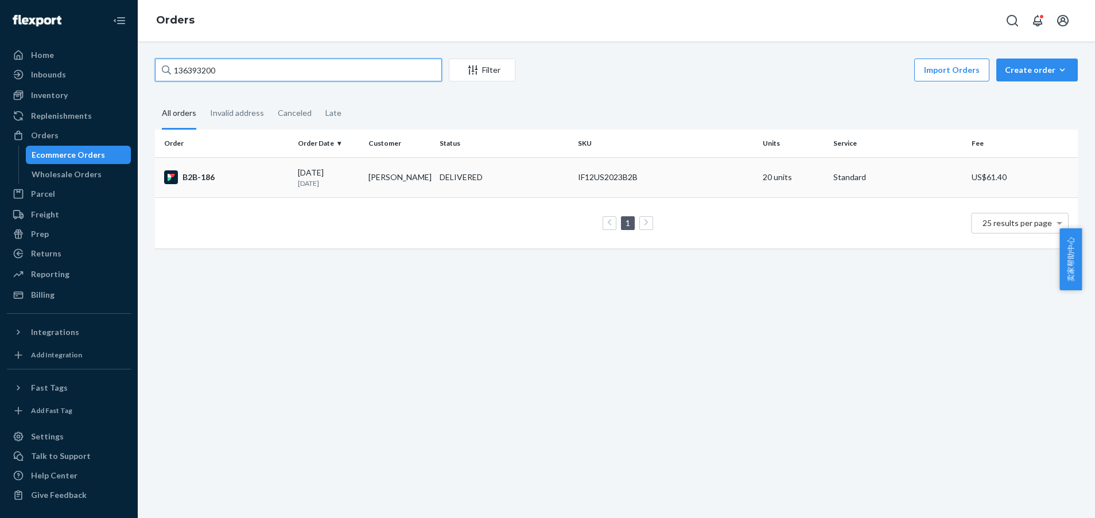
type input "136393200"
click at [686, 176] on div "IF12US2023B2B" at bounding box center [666, 177] width 176 height 11
click at [222, 80] on input "136393200" at bounding box center [298, 70] width 287 height 23
paste input "5529536"
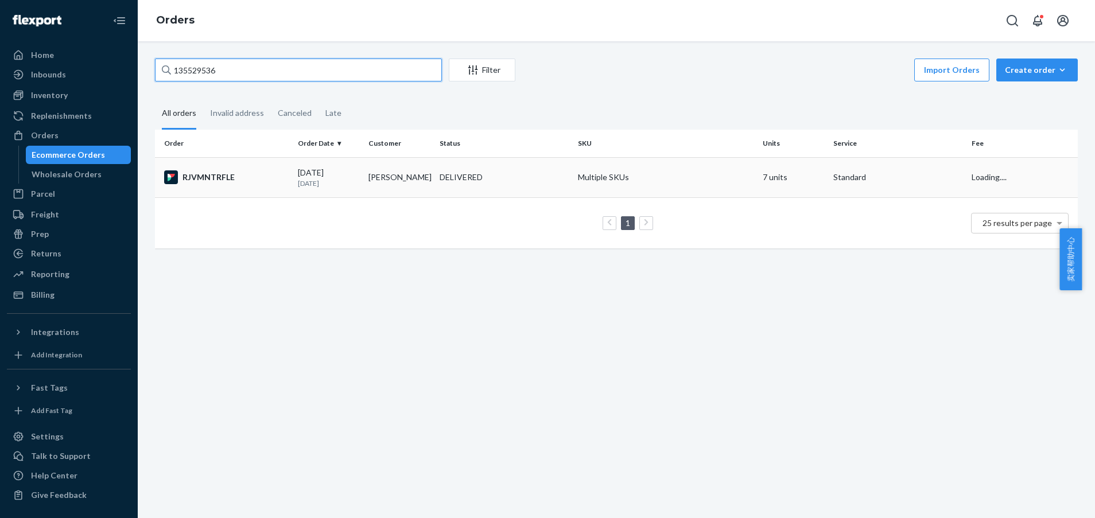
type input "135529536"
click at [653, 193] on td "Multiple SKUs" at bounding box center [665, 177] width 185 height 40
click at [269, 74] on input "135529536" at bounding box center [298, 70] width 287 height 23
paste input "6341035"
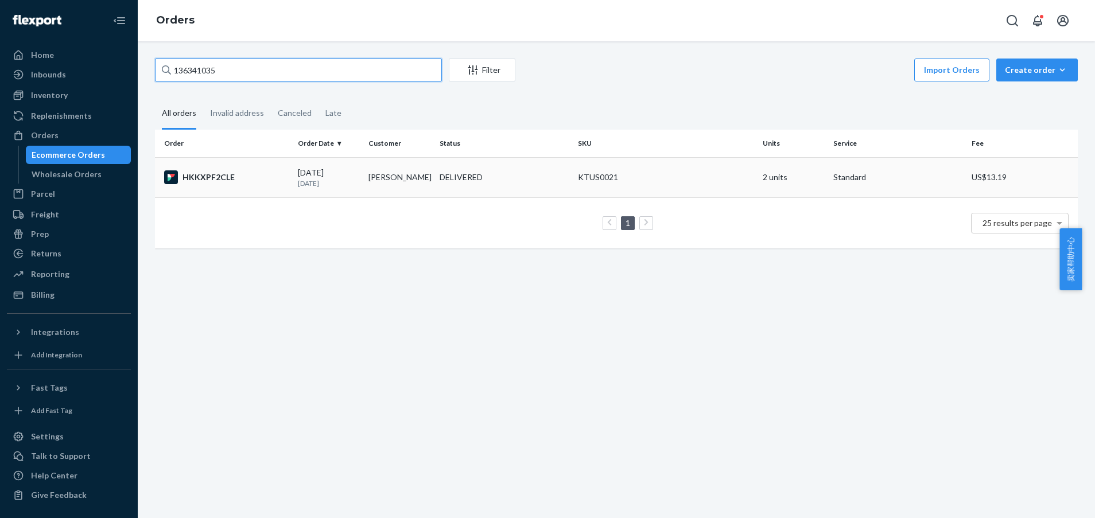
type input "136341035"
click at [608, 191] on td "KTUS0021" at bounding box center [665, 177] width 185 height 40
